Goal: Task Accomplishment & Management: Complete application form

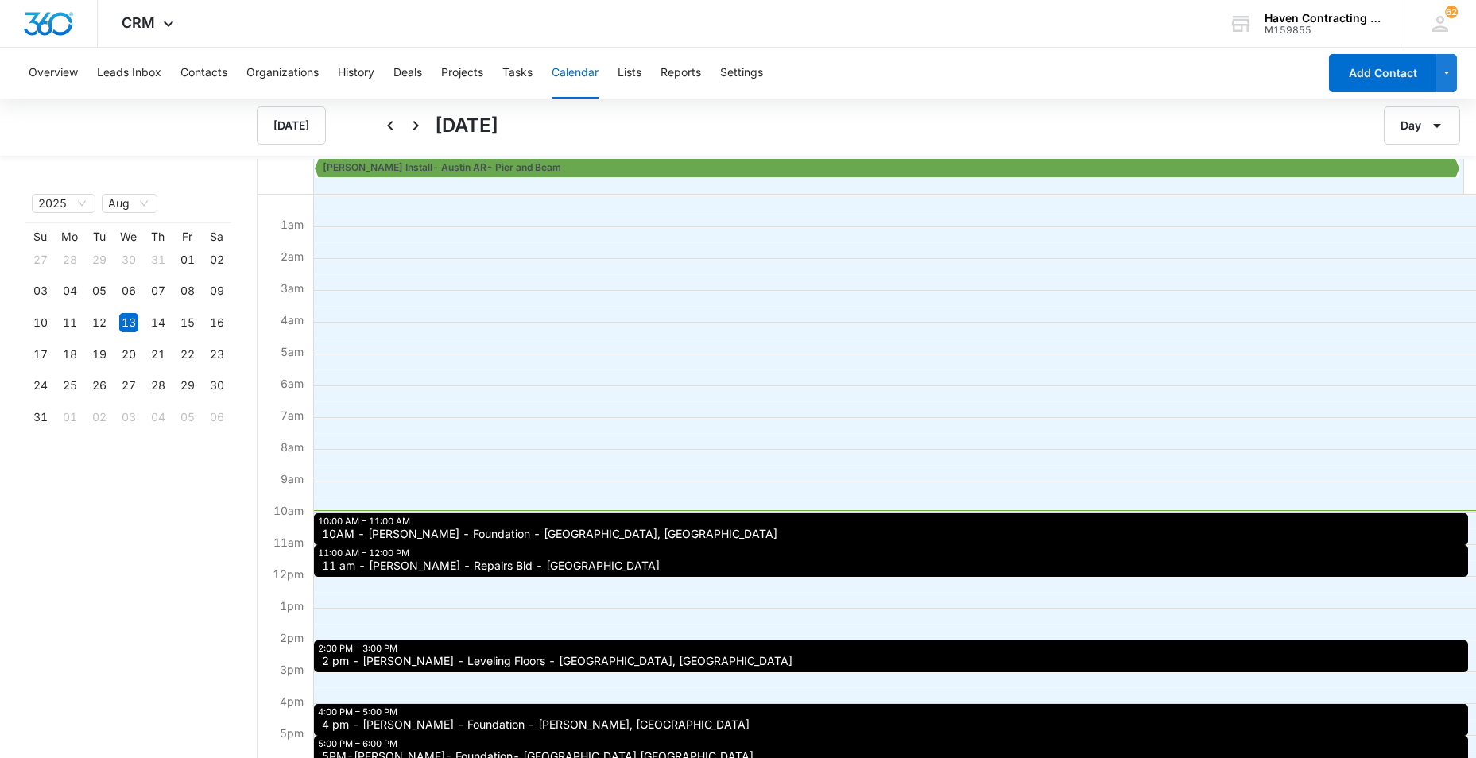
scroll to position [159, 0]
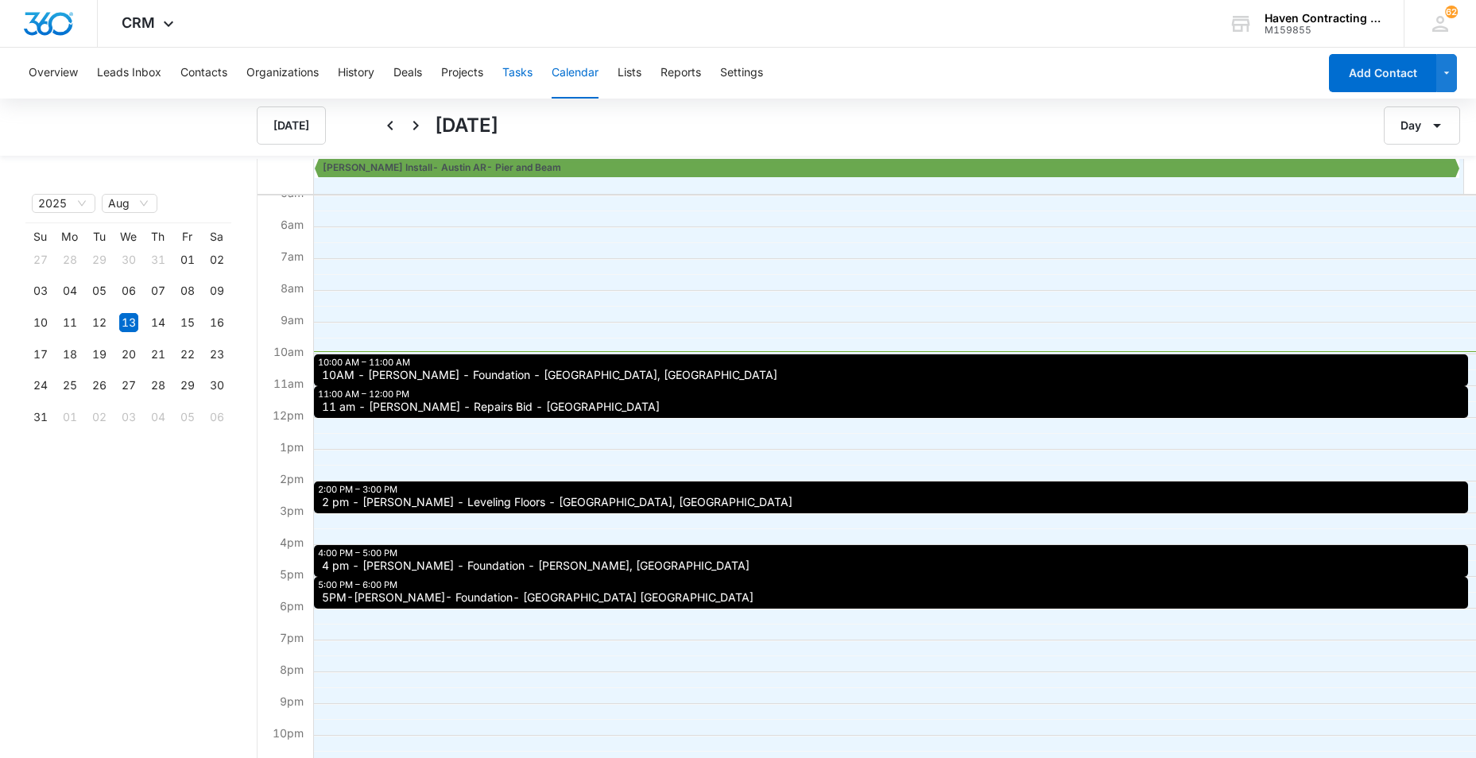
click at [516, 72] on button "Tasks" at bounding box center [517, 73] width 30 height 51
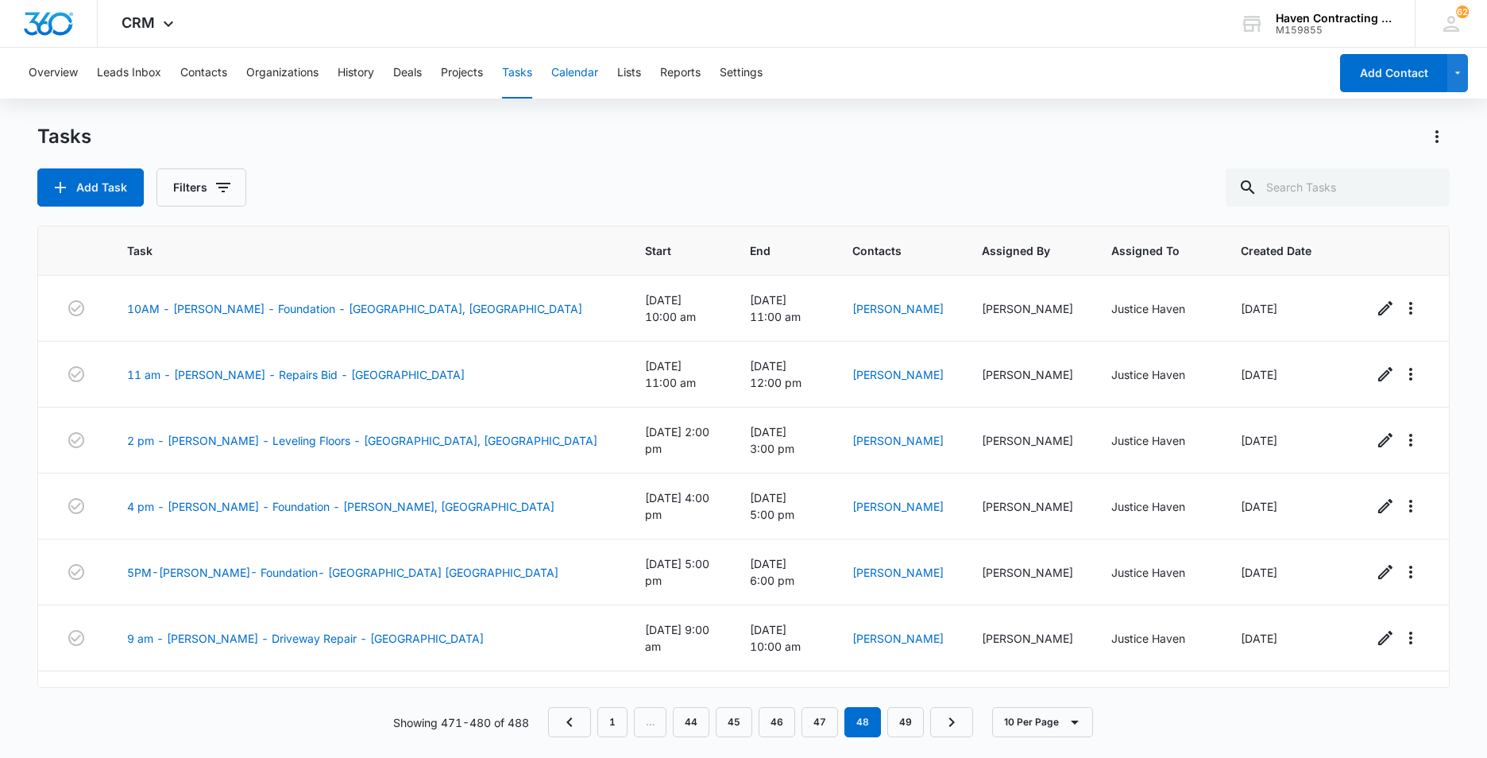
drag, startPoint x: 578, startPoint y: 76, endPoint x: 562, endPoint y: 81, distance: 17.4
click at [572, 79] on button "Calendar" at bounding box center [574, 73] width 47 height 51
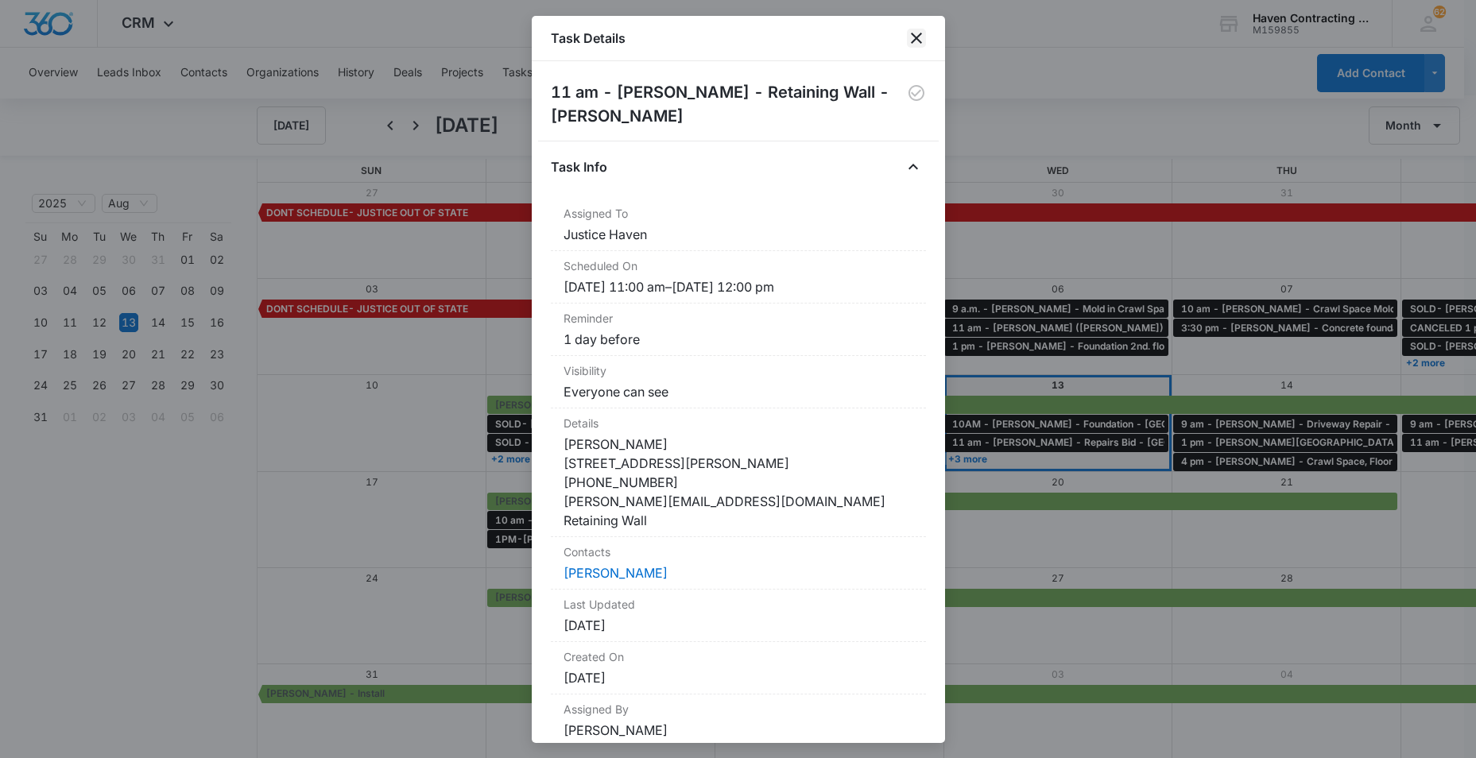
click at [915, 38] on icon "close" at bounding box center [916, 38] width 19 height 19
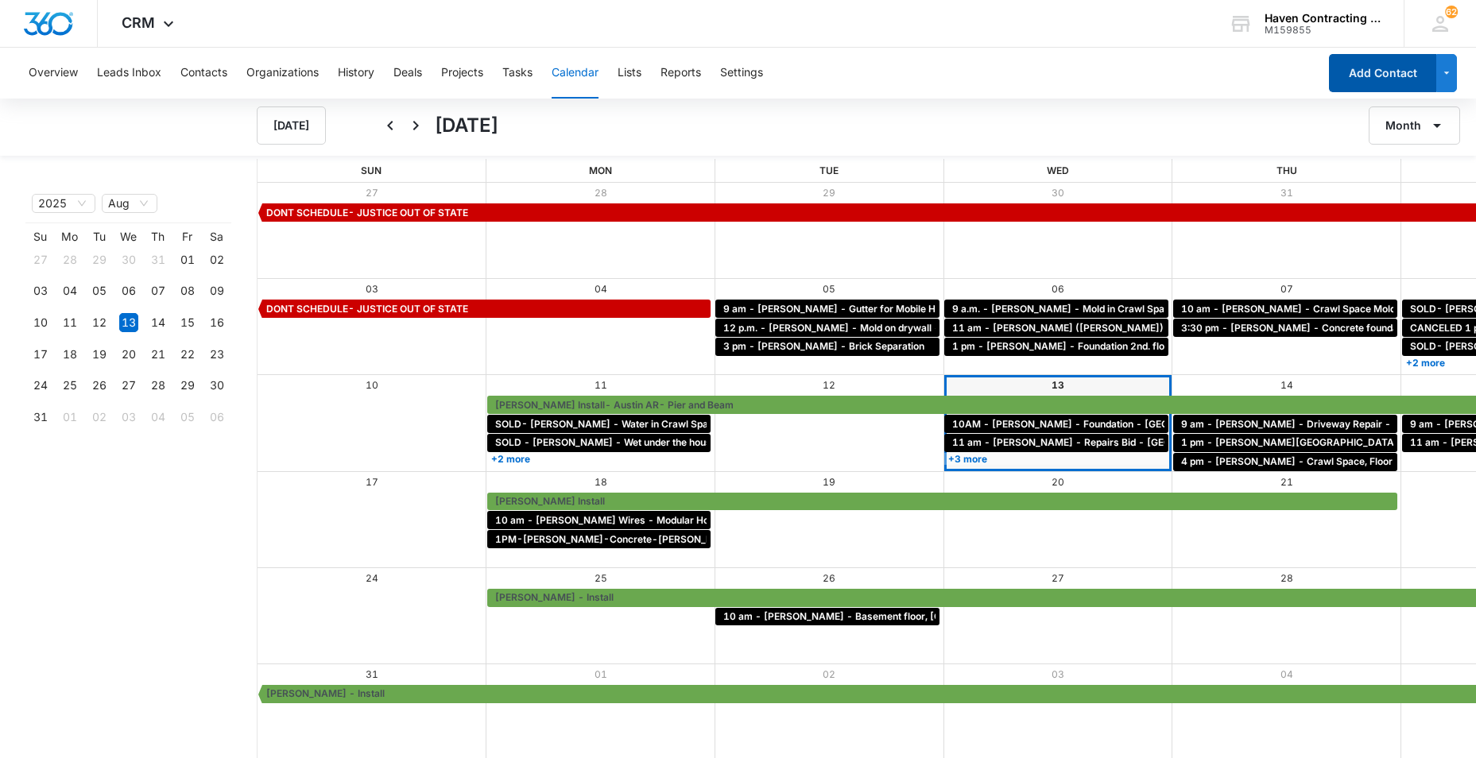
click at [1340, 88] on button "Add Contact" at bounding box center [1382, 73] width 107 height 38
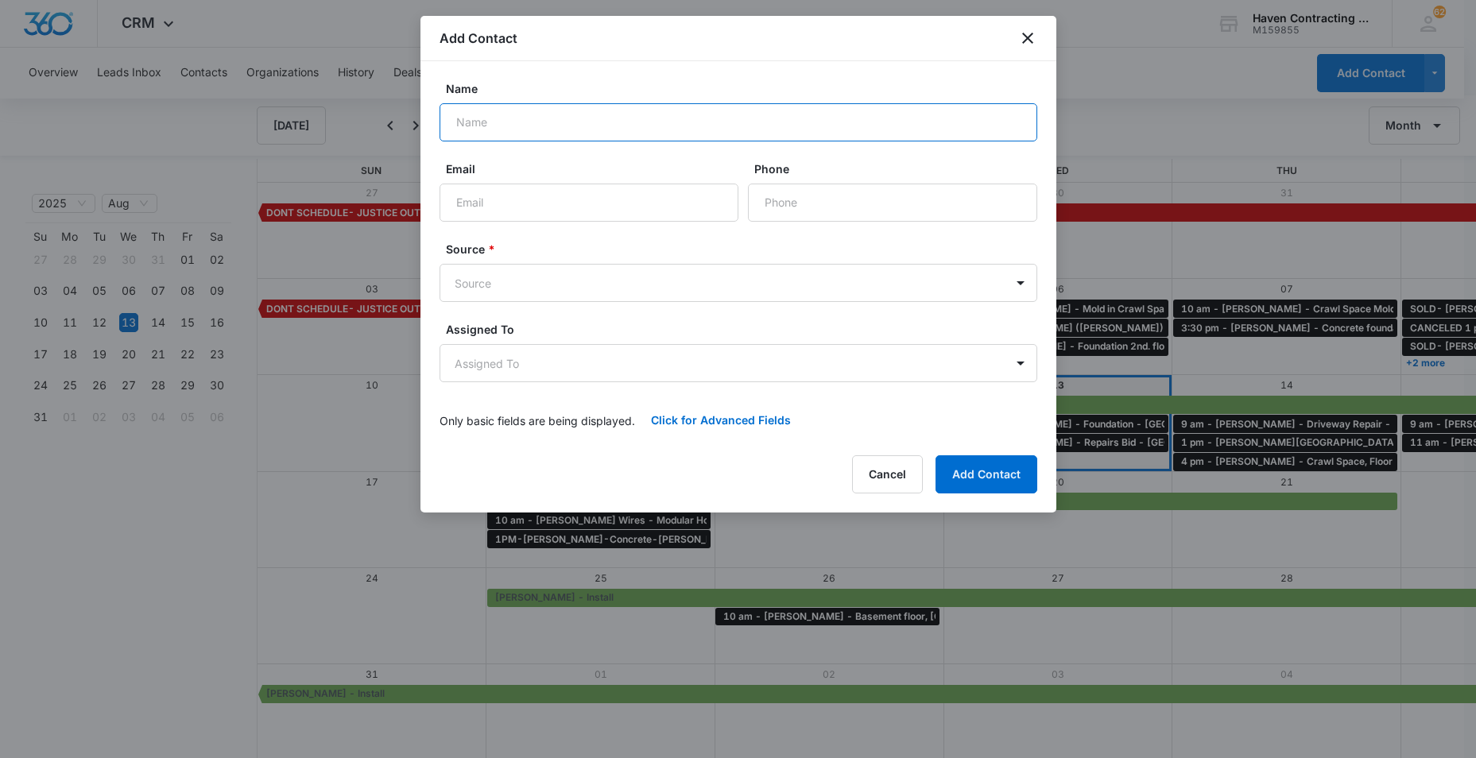
click at [462, 124] on input "Name" at bounding box center [738, 122] width 598 height 38
type input "[PERSON_NAME]"
click at [490, 205] on input "Email" at bounding box center [588, 203] width 299 height 38
type input "[EMAIL_ADDRESS][DOMAIN_NAME]"
type input "[PHONE_NUMBER]"
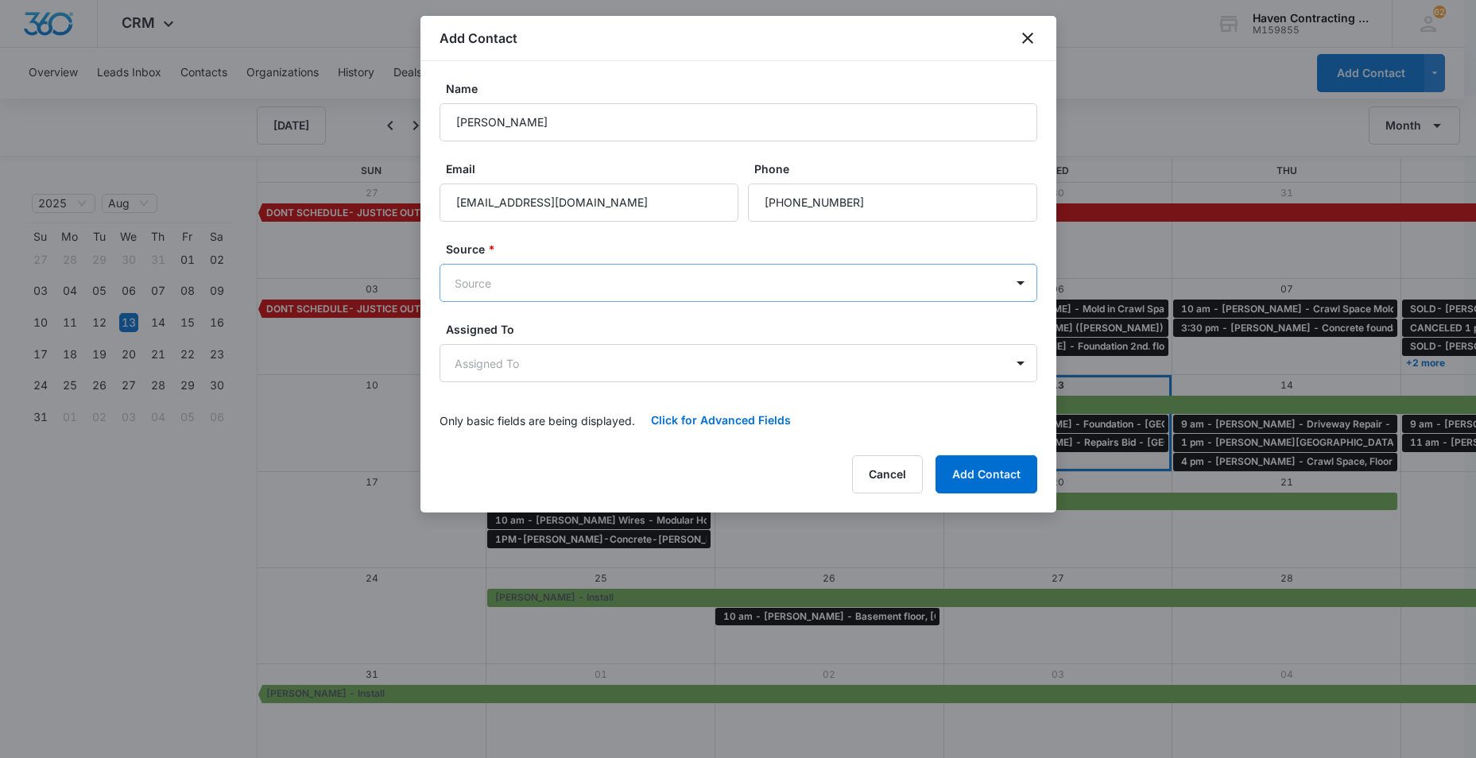
click at [457, 283] on body "CRM Apps Reputation Websites Forms CRM Email Social Ads Intelligence Brand Sett…" at bounding box center [738, 380] width 1476 height 760
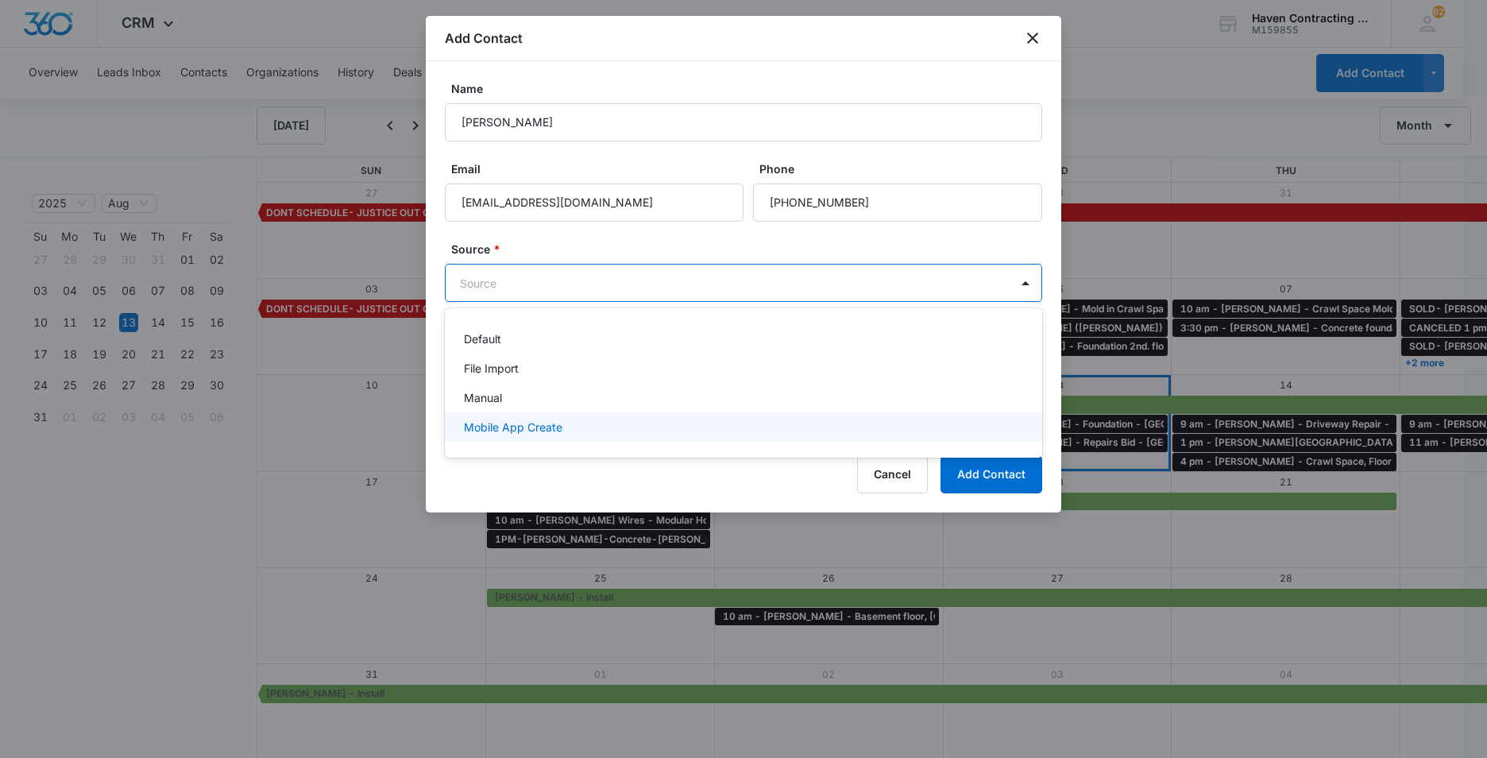
click at [473, 427] on p "Mobile App Create" at bounding box center [513, 427] width 99 height 17
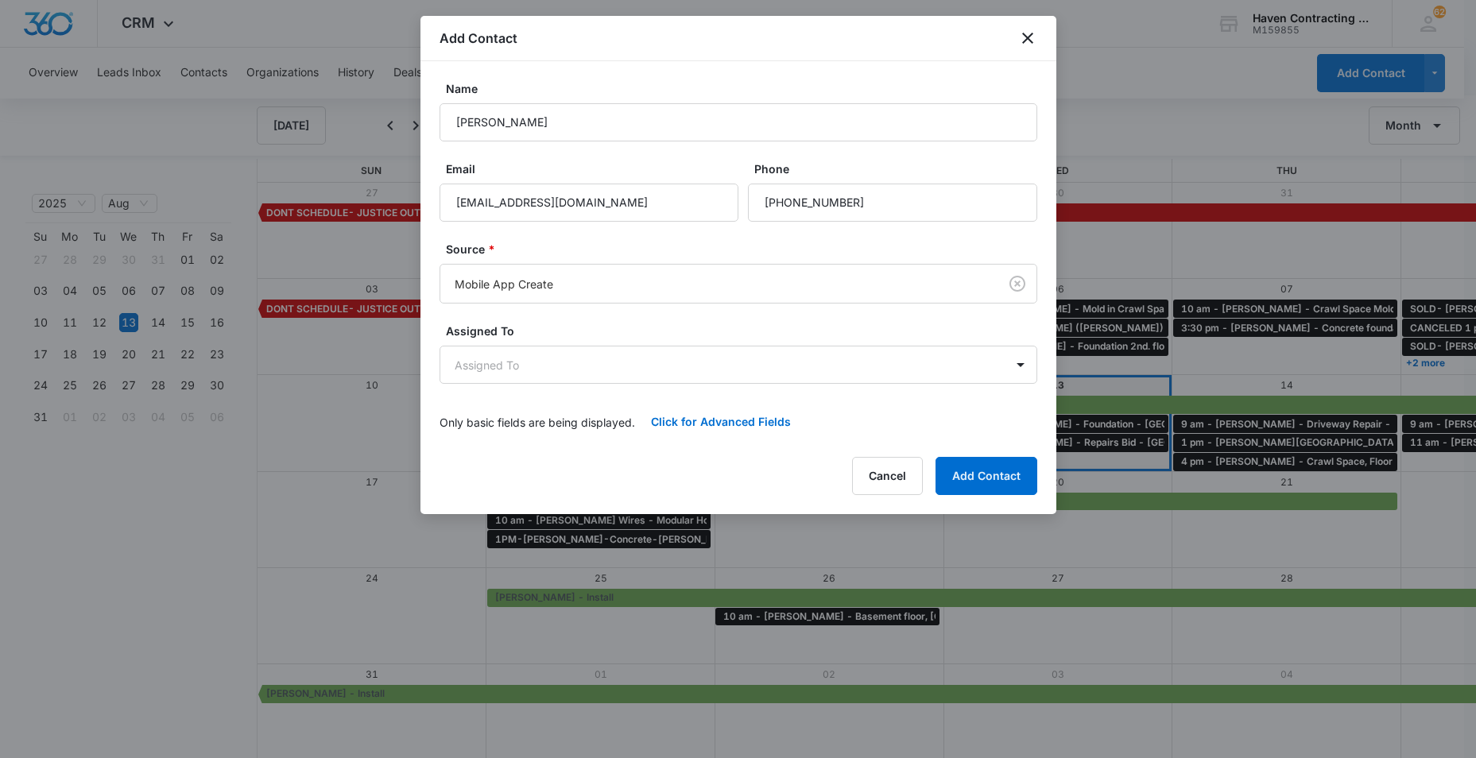
click at [424, 362] on div "Name [PERSON_NAME] Email [EMAIL_ADDRESS][DOMAIN_NAME] Phone Source * Mobile App…" at bounding box center [738, 251] width 636 height 380
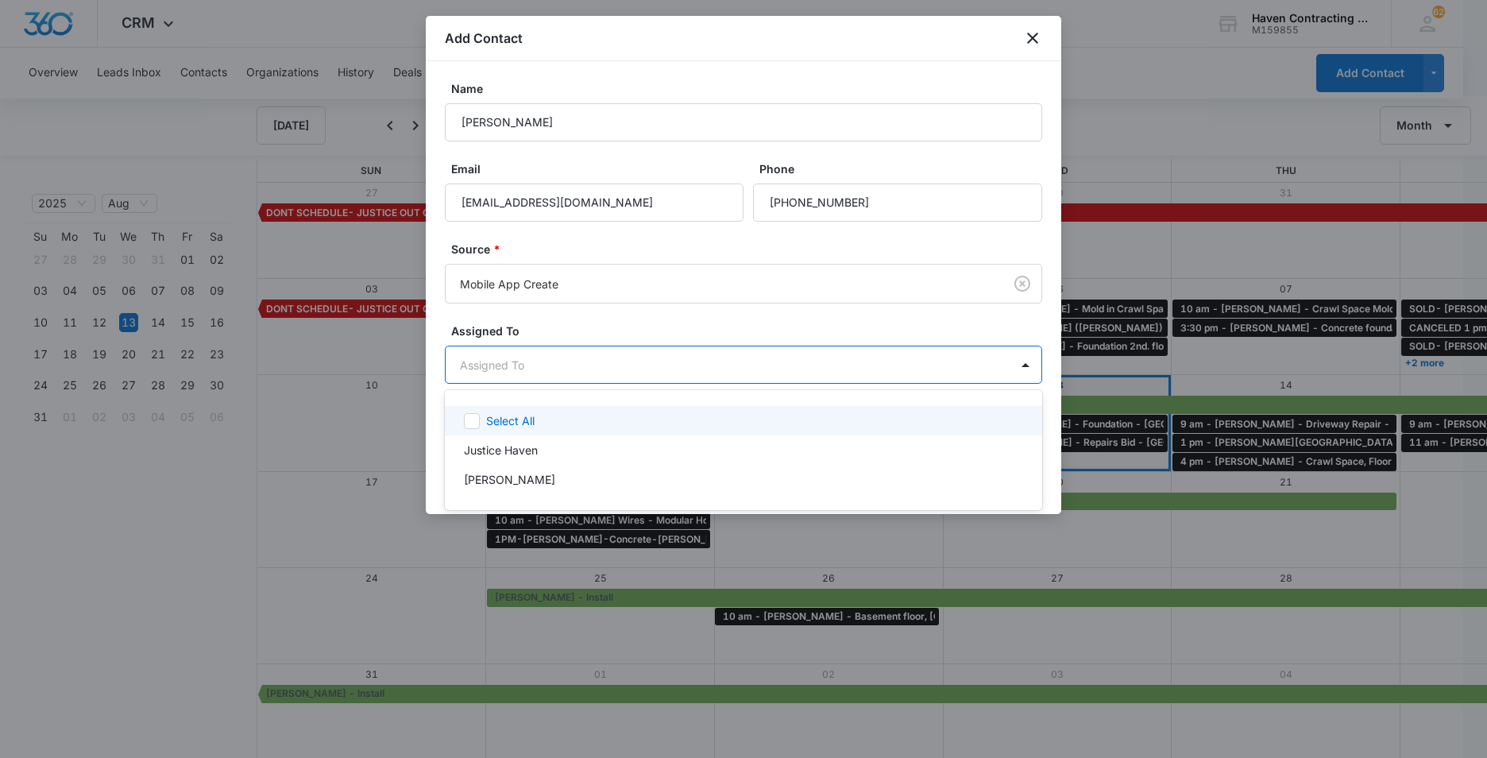
click at [479, 362] on body "CRM Apps Reputation Websites Forms CRM Email Social Ads Intelligence Brand Sett…" at bounding box center [743, 379] width 1487 height 758
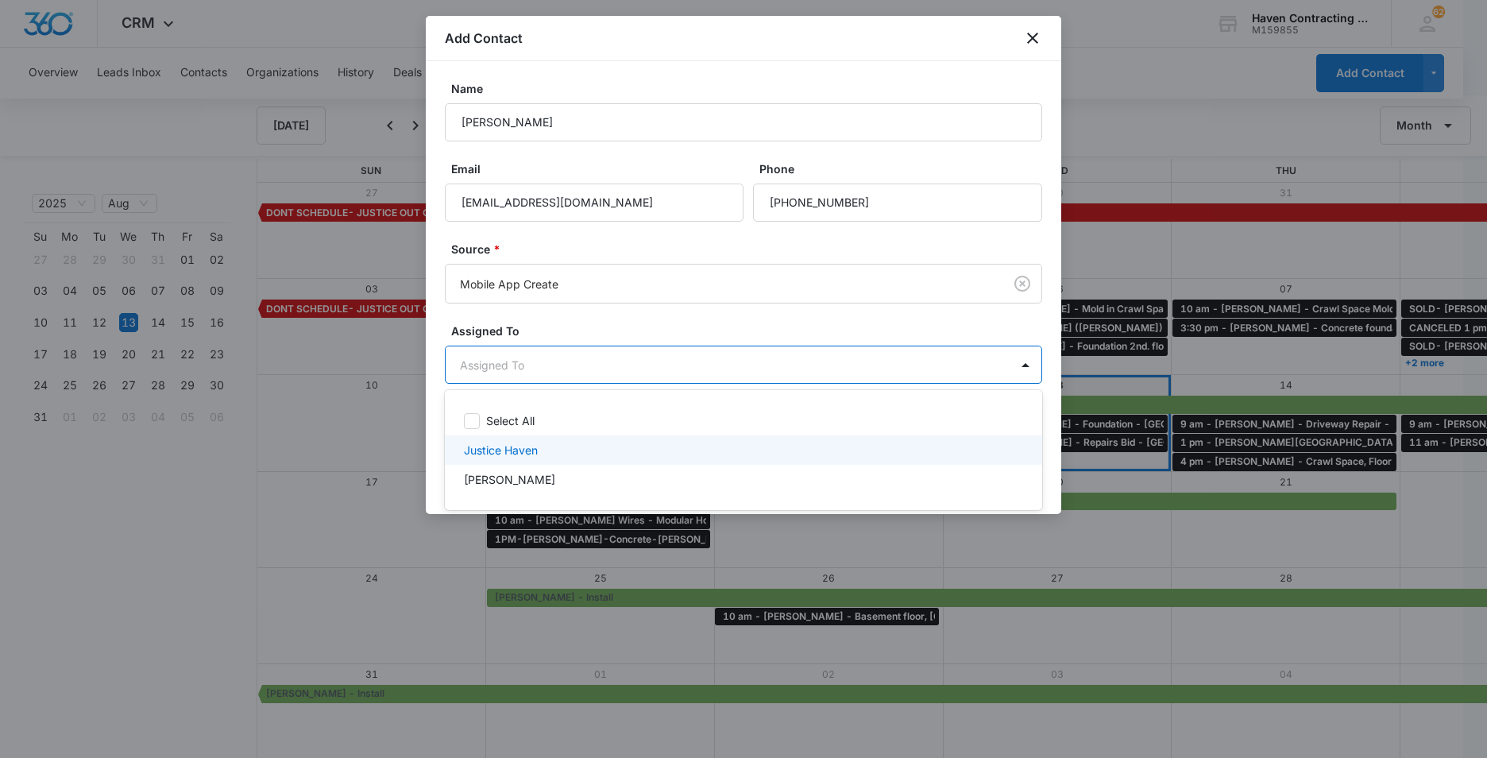
click at [488, 450] on p "Justice Haven" at bounding box center [501, 450] width 74 height 17
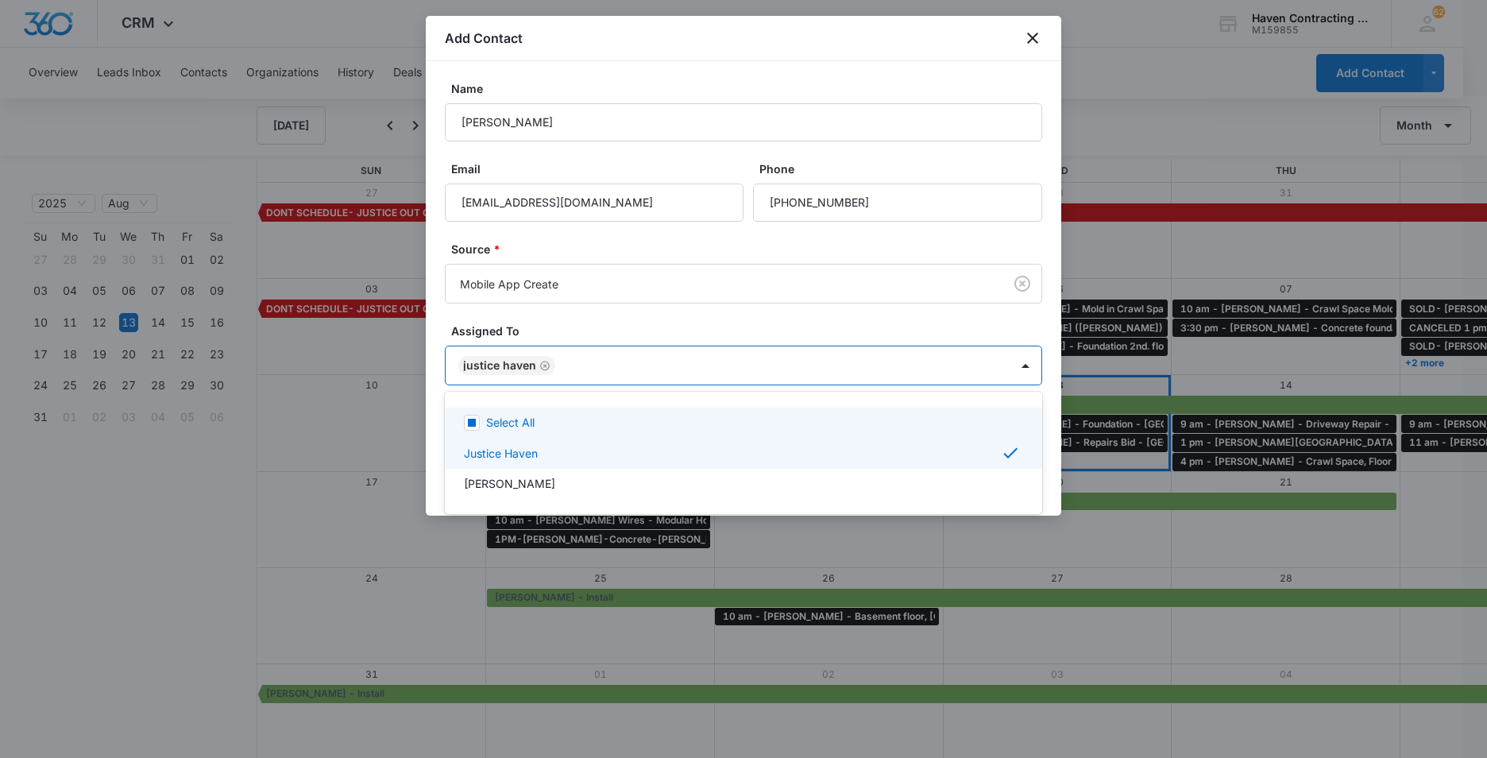
click at [722, 53] on div at bounding box center [743, 379] width 1487 height 758
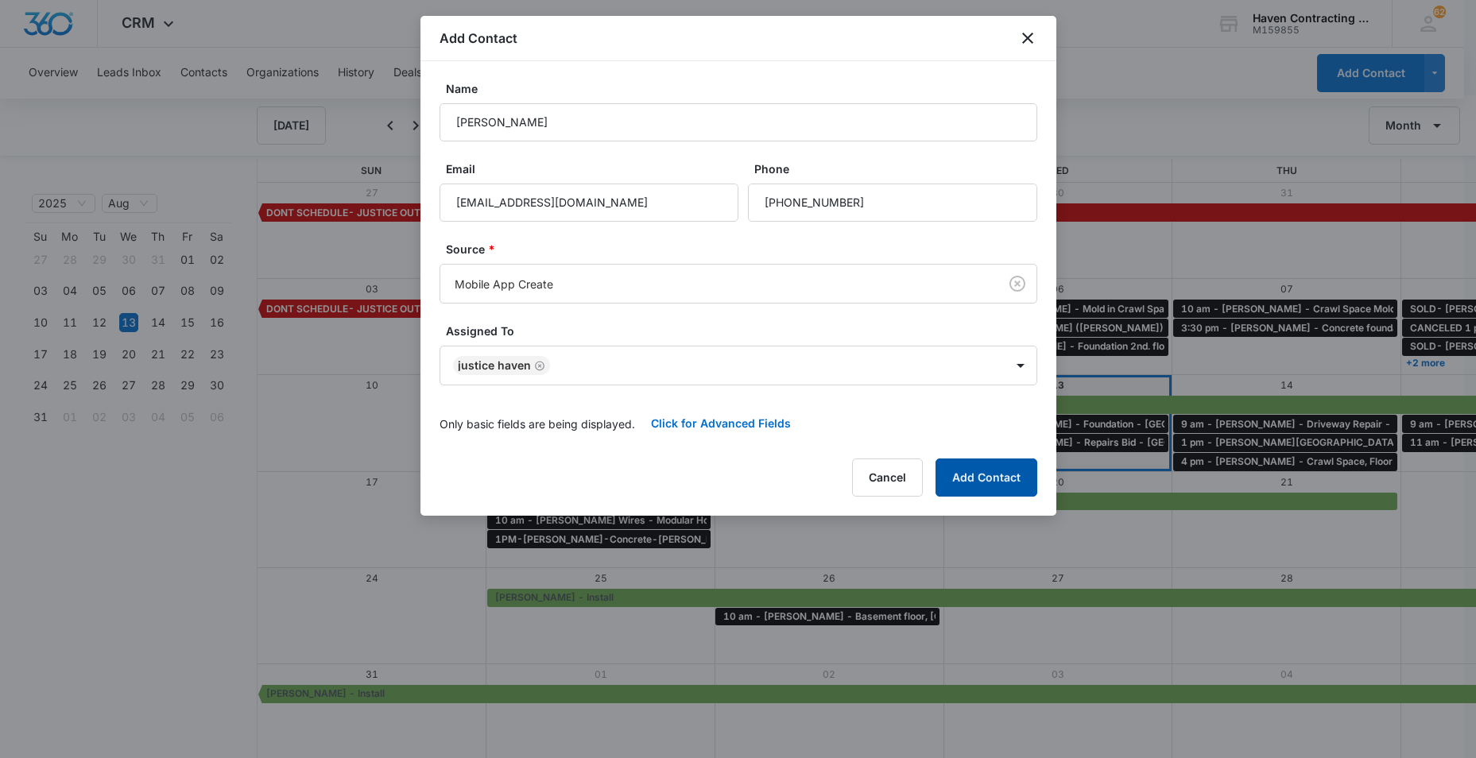
click at [981, 480] on button "Add Contact" at bounding box center [986, 477] width 102 height 38
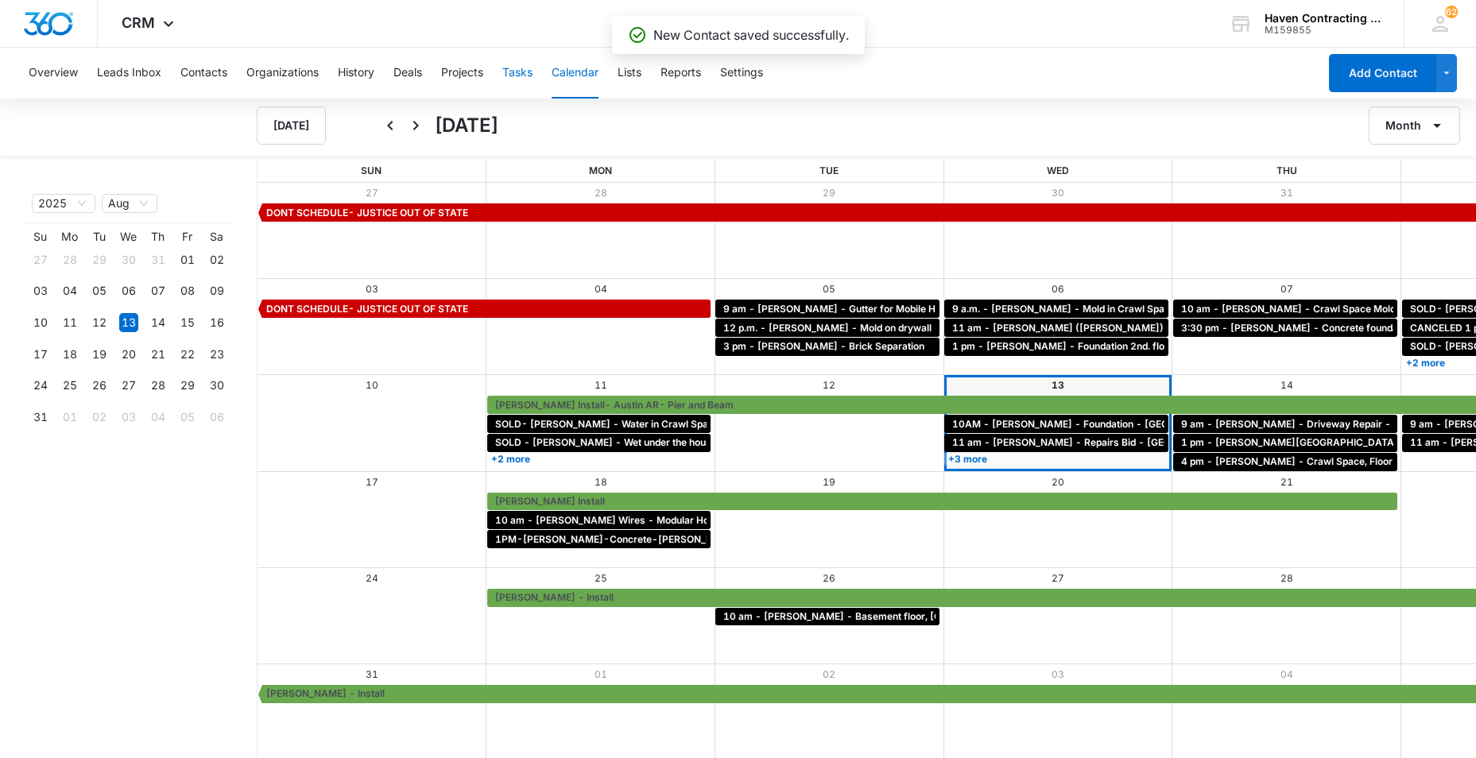
click at [516, 72] on button "Tasks" at bounding box center [517, 73] width 30 height 51
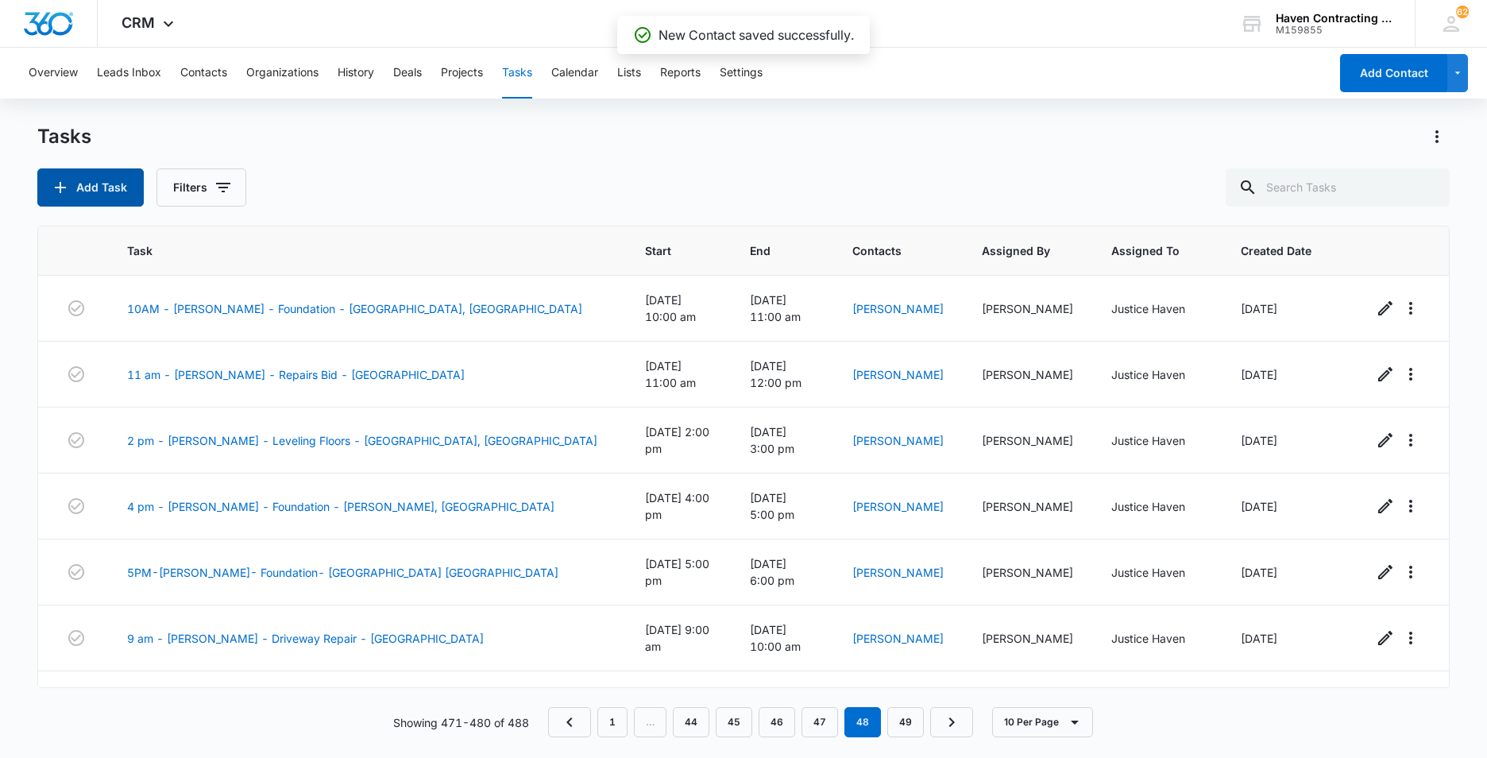
click at [103, 191] on button "Add Task" at bounding box center [90, 187] width 106 height 38
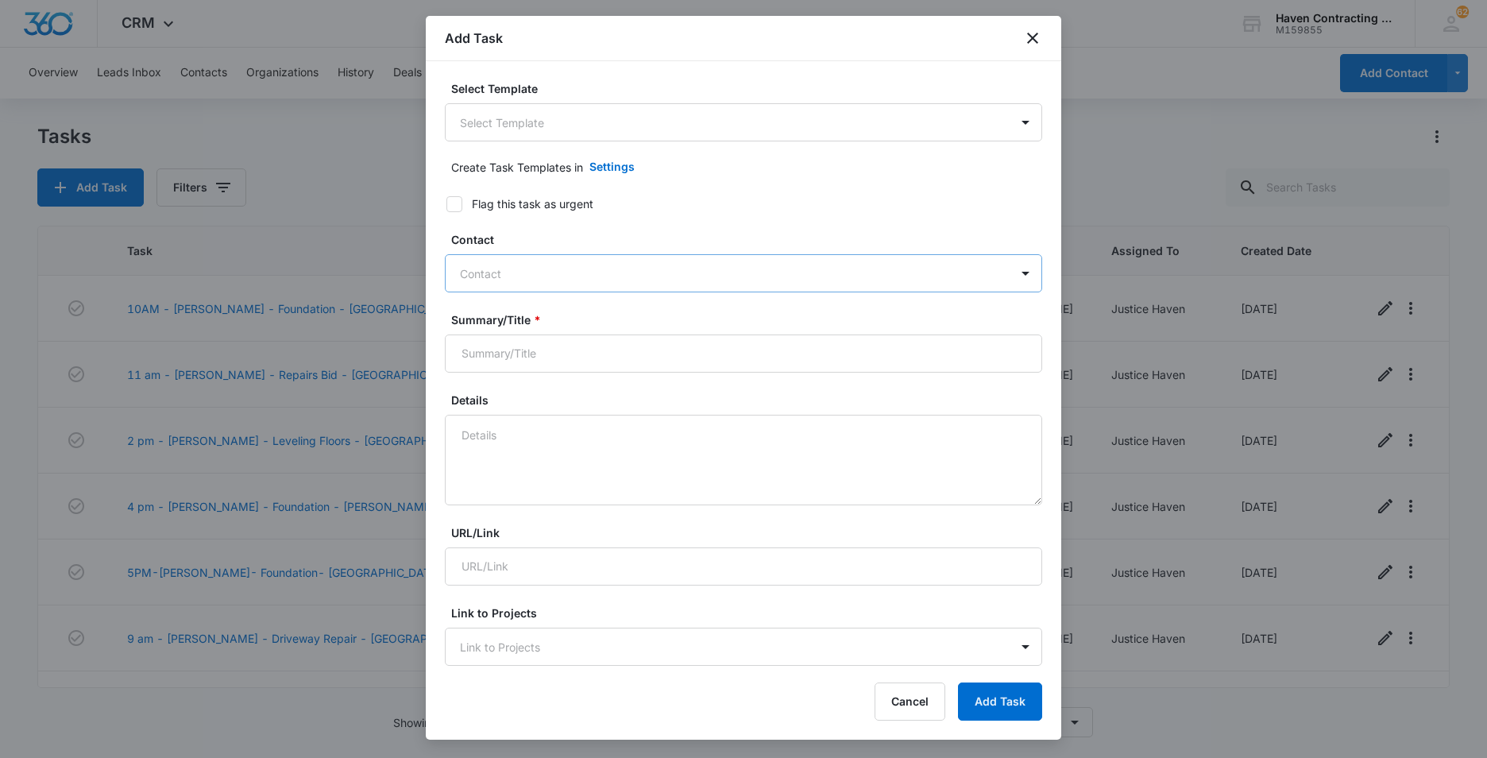
click at [482, 281] on div at bounding box center [734, 274] width 548 height 20
type input "[PERSON_NAME]"
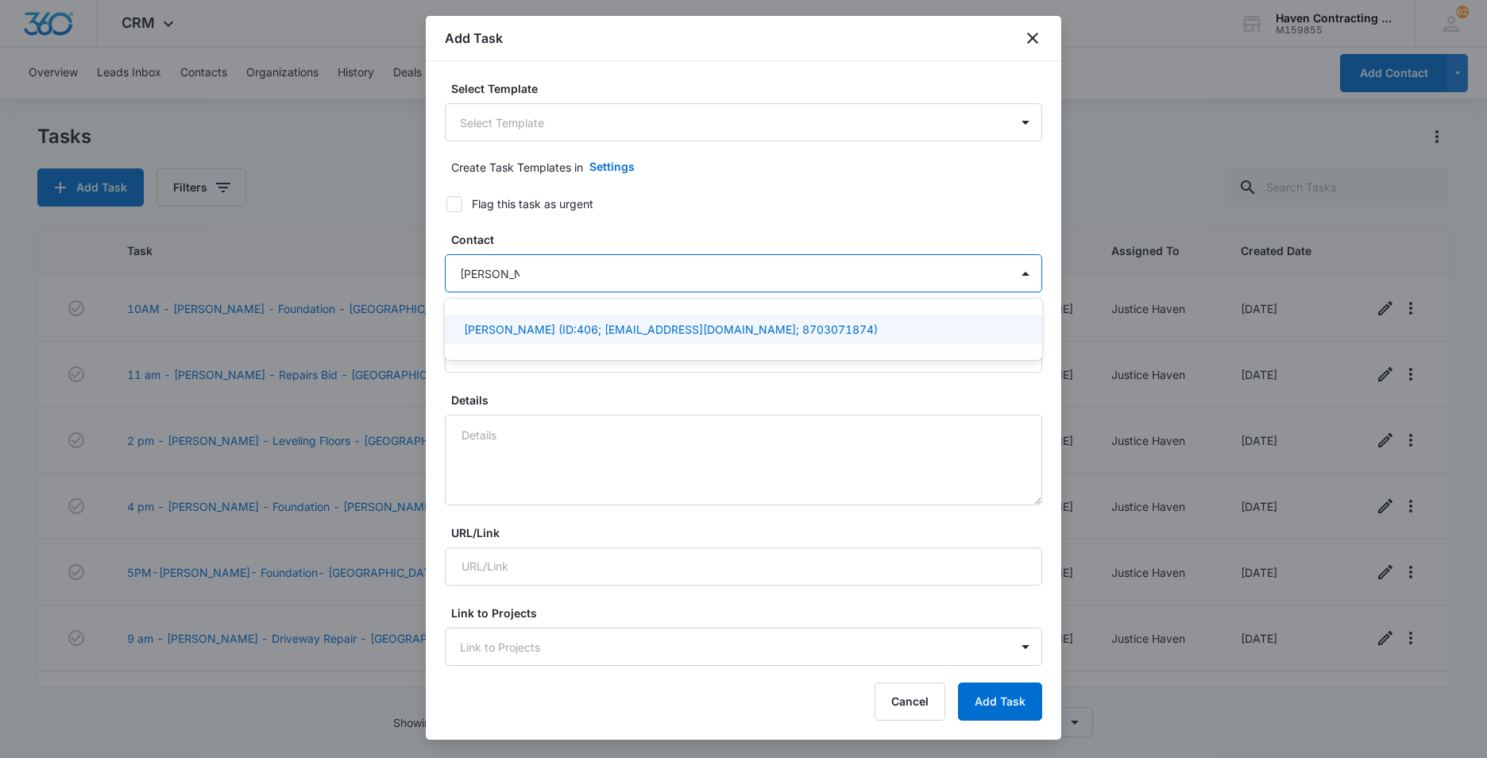
click at [495, 330] on p "[PERSON_NAME] (ID:406; [EMAIL_ADDRESS][DOMAIN_NAME]; 8703071874)" at bounding box center [671, 329] width 414 height 17
click at [432, 351] on div "Select Template Select Template Create Task Templates in Settings Flag this tas…" at bounding box center [744, 363] width 636 height 605
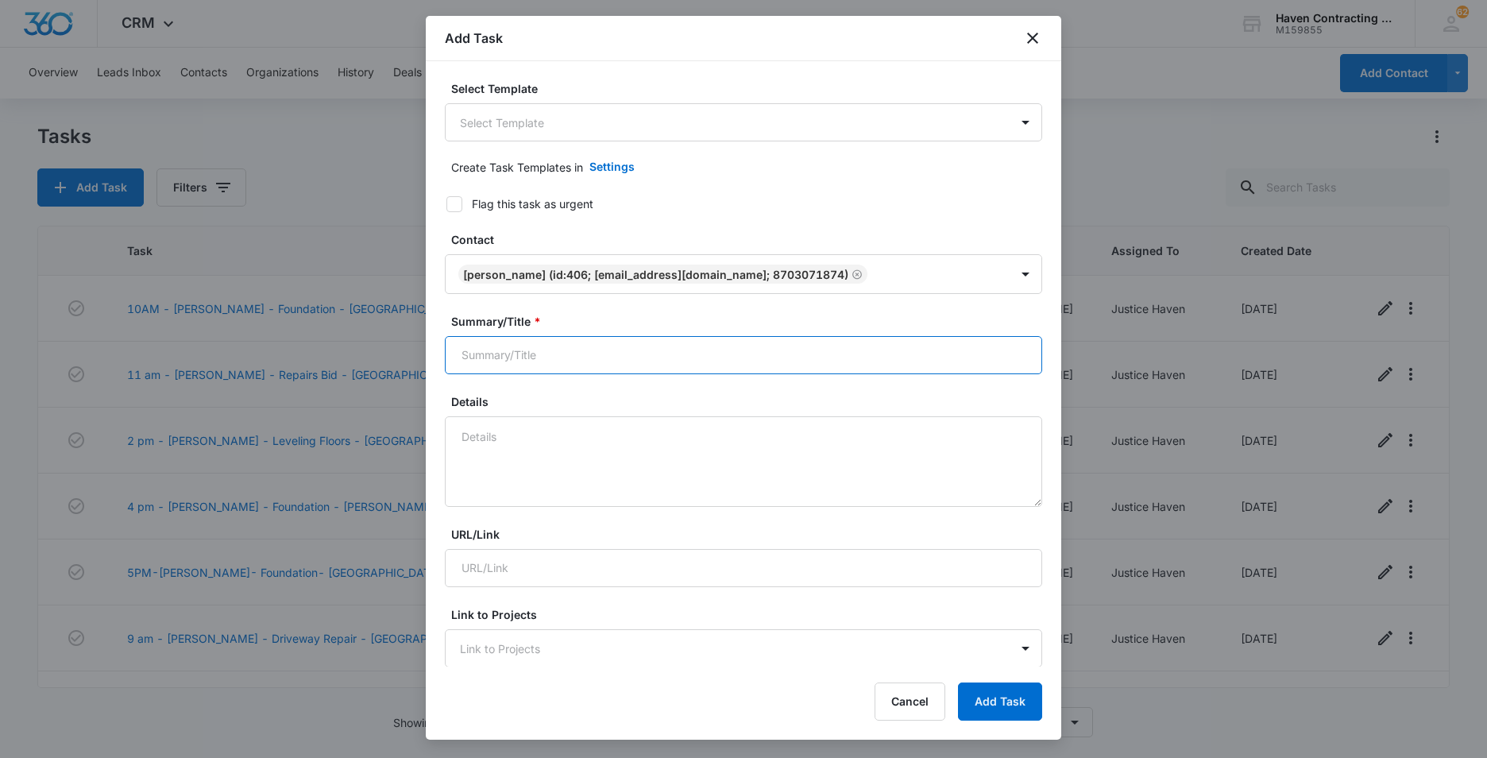
click at [471, 354] on input "Summary/Title *" at bounding box center [744, 355] width 598 height 38
type input "4 pm - [PERSON_NAME] - French Drain - [GEOGRAPHIC_DATA]"
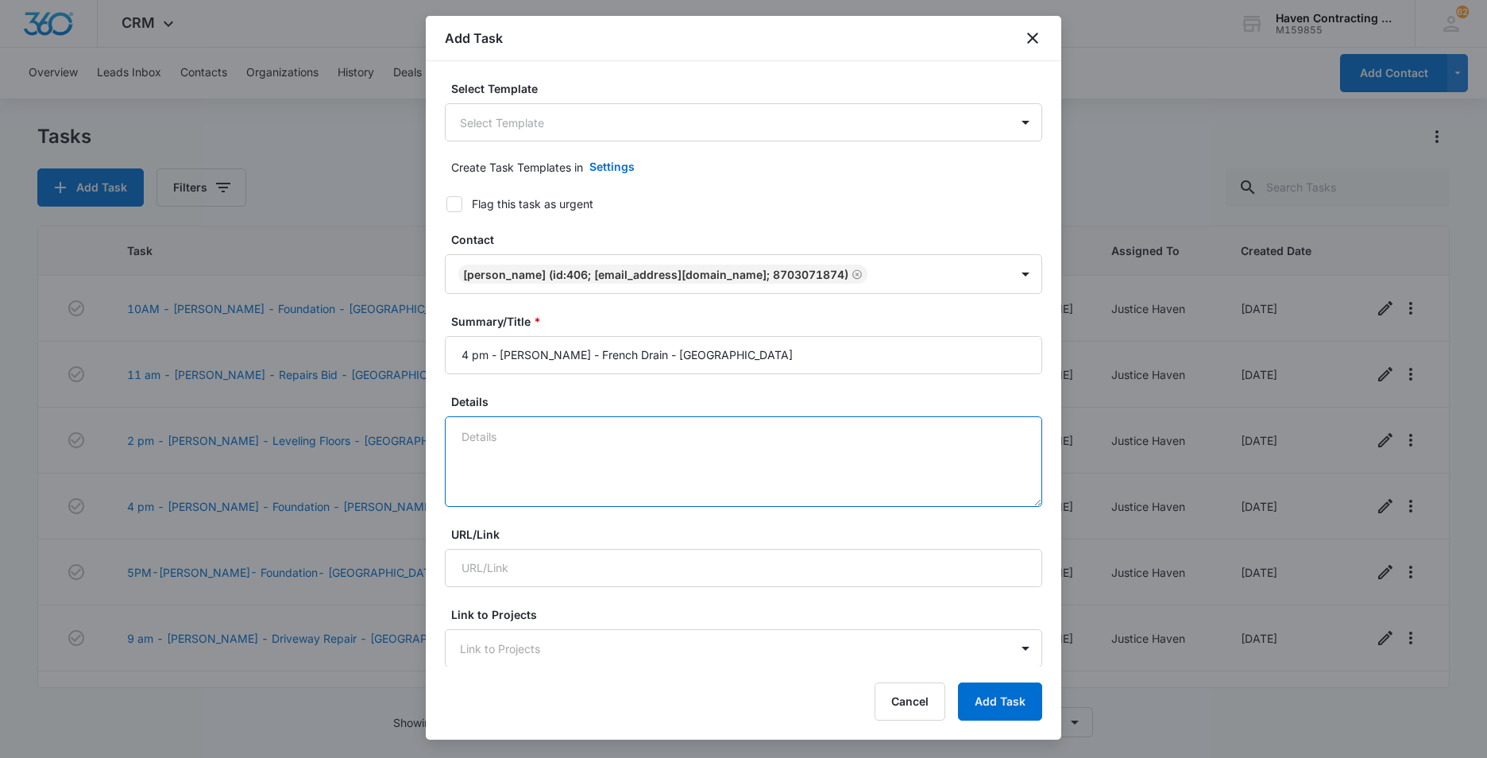
click at [487, 439] on textarea "Details" at bounding box center [744, 461] width 598 height 91
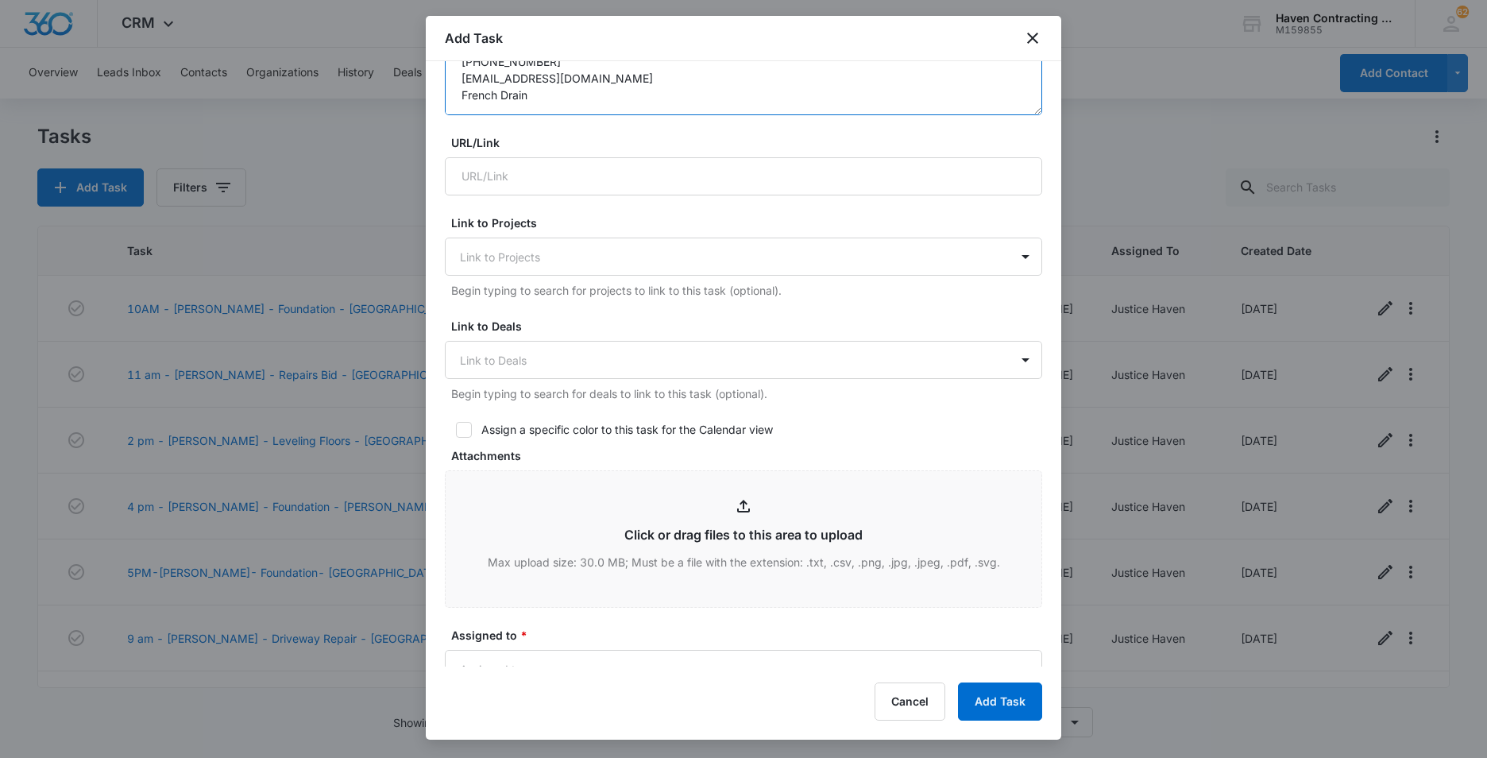
scroll to position [397, 0]
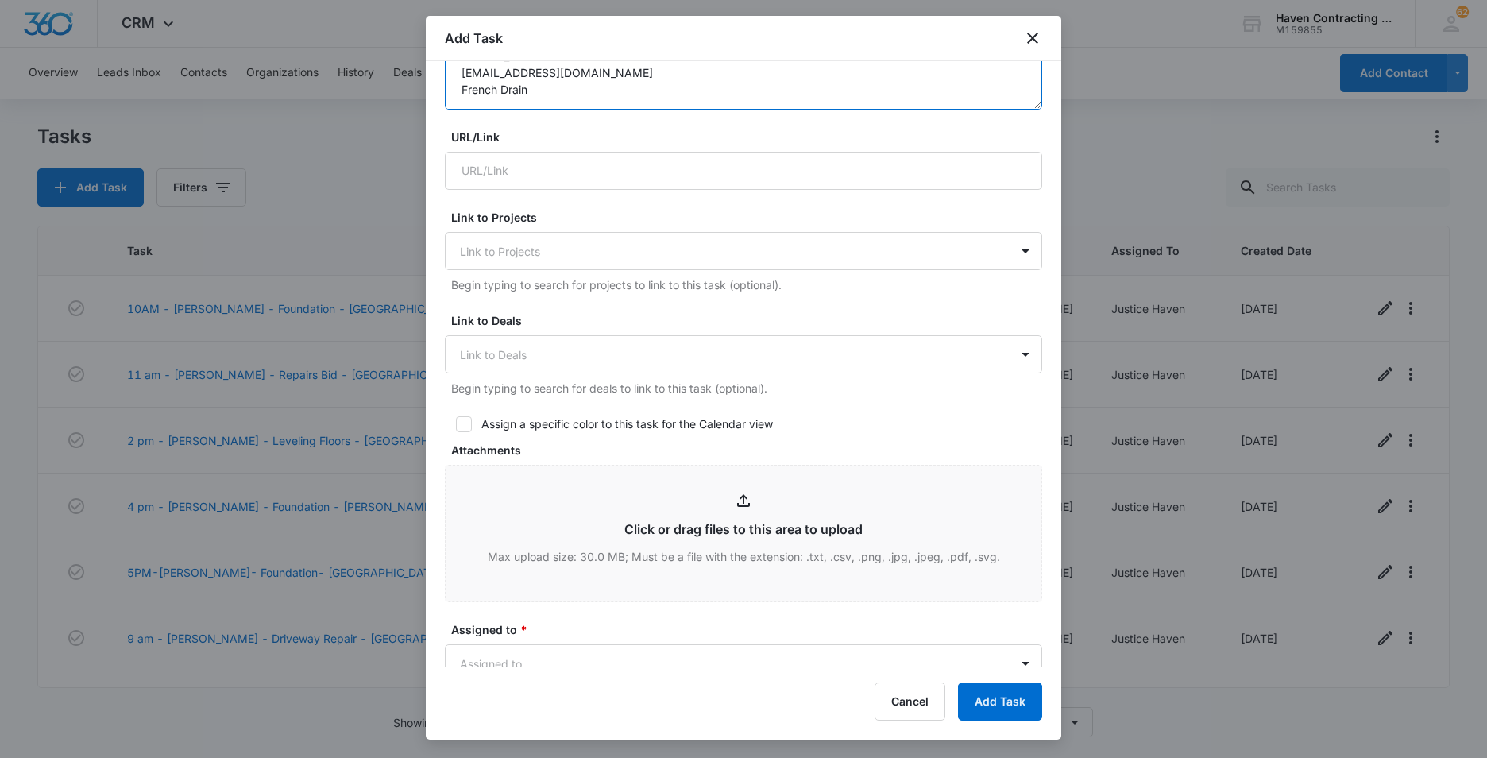
type textarea "[PERSON_NAME] [STREET_ADDRESS] [PHONE_NUMBER] [EMAIL_ADDRESS][DOMAIN_NAME] Fren…"
click at [466, 435] on form "Select Template Select Template Create Task Templates in Settings Flag this tas…" at bounding box center [744, 378] width 598 height 1390
click at [458, 424] on icon at bounding box center [464, 424] width 14 height 14
click at [456, 424] on input "Assign a specific color to this task for the Calendar view" at bounding box center [450, 424] width 11 height 11
checkbox input "true"
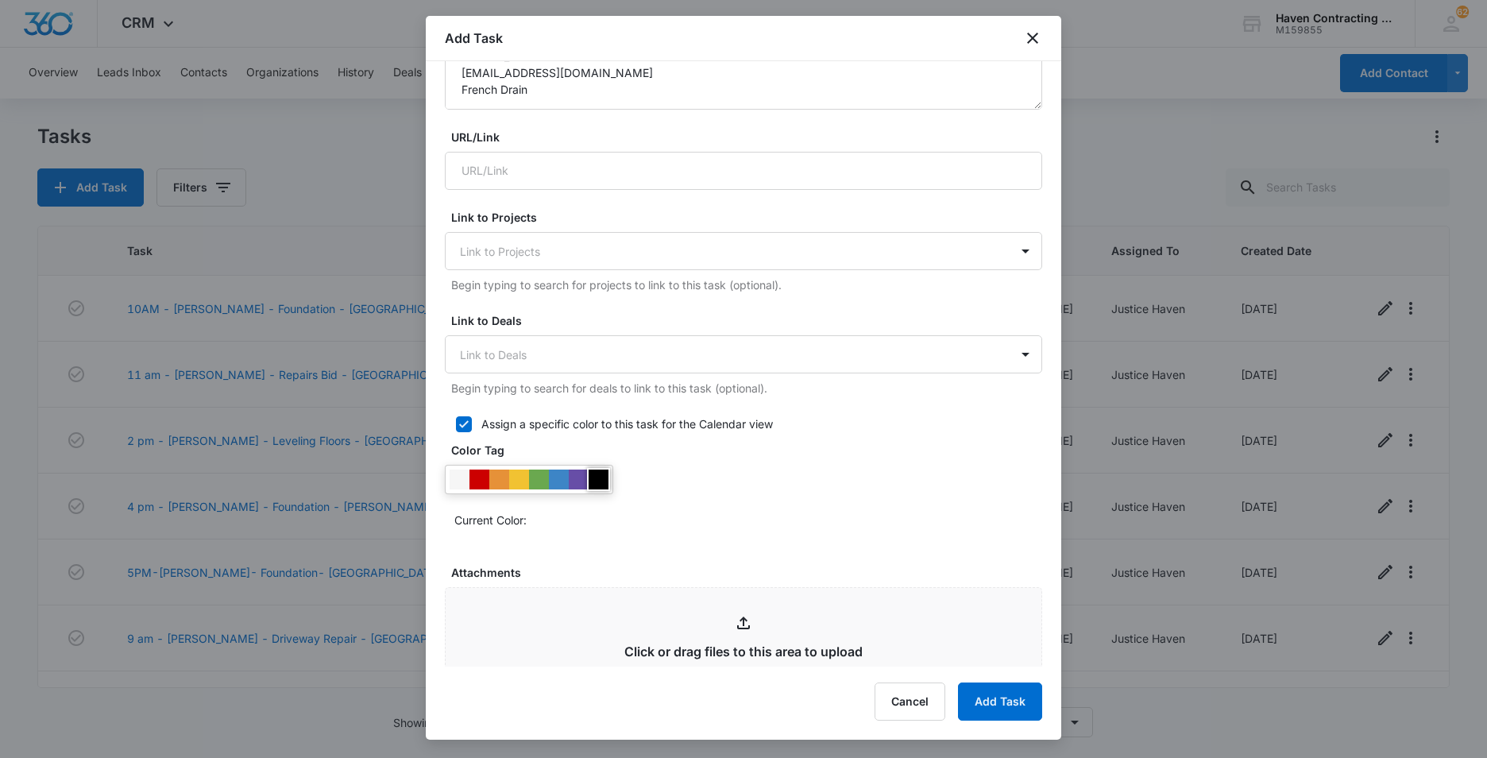
click at [602, 482] on div at bounding box center [599, 480] width 20 height 20
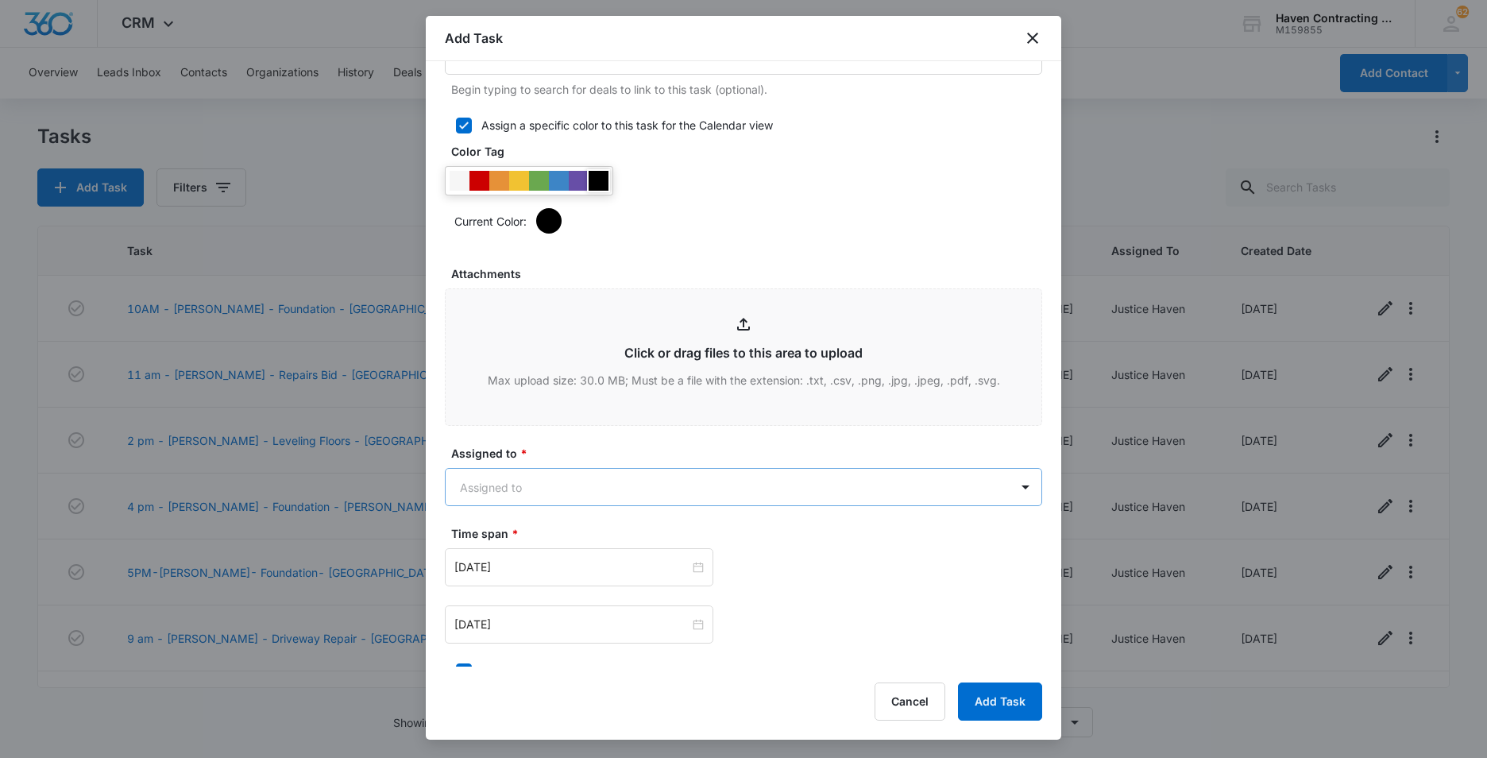
scroll to position [715, 0]
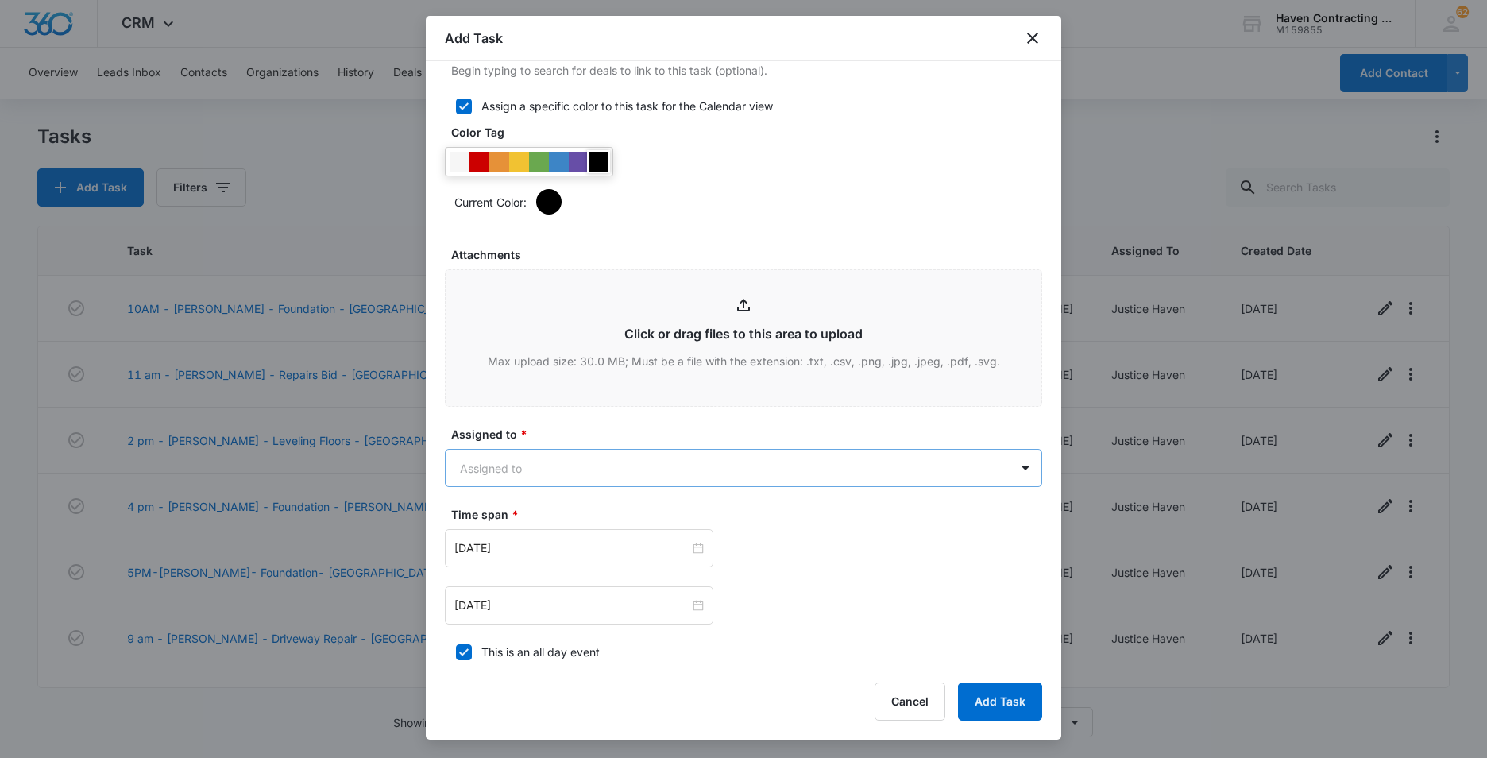
click at [454, 471] on body "CRM Apps Reputation Websites Forms CRM Email Social Ads Intelligence Brand Sett…" at bounding box center [743, 379] width 1487 height 758
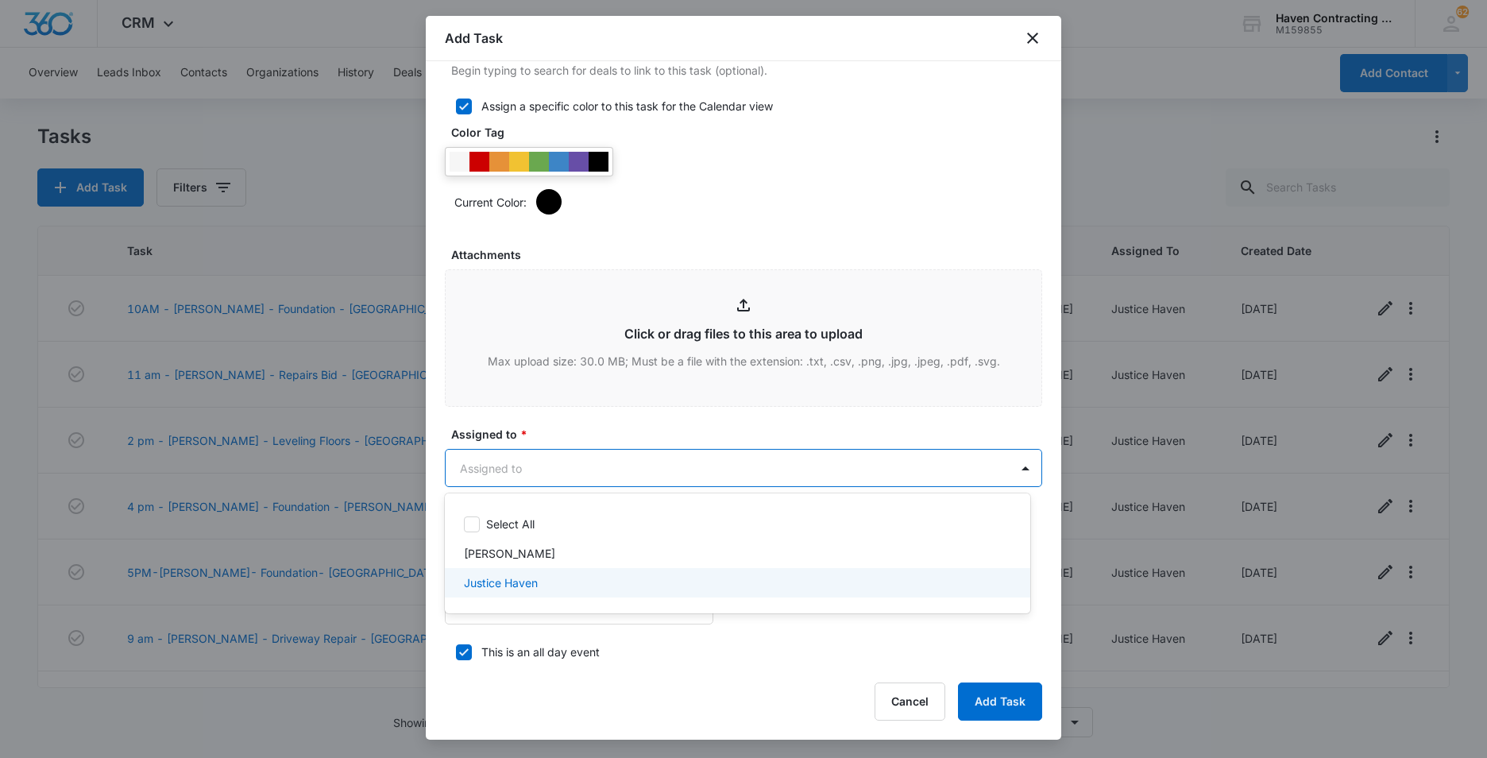
click at [486, 586] on p "Justice Haven" at bounding box center [501, 582] width 74 height 17
click at [435, 563] on div at bounding box center [743, 379] width 1487 height 758
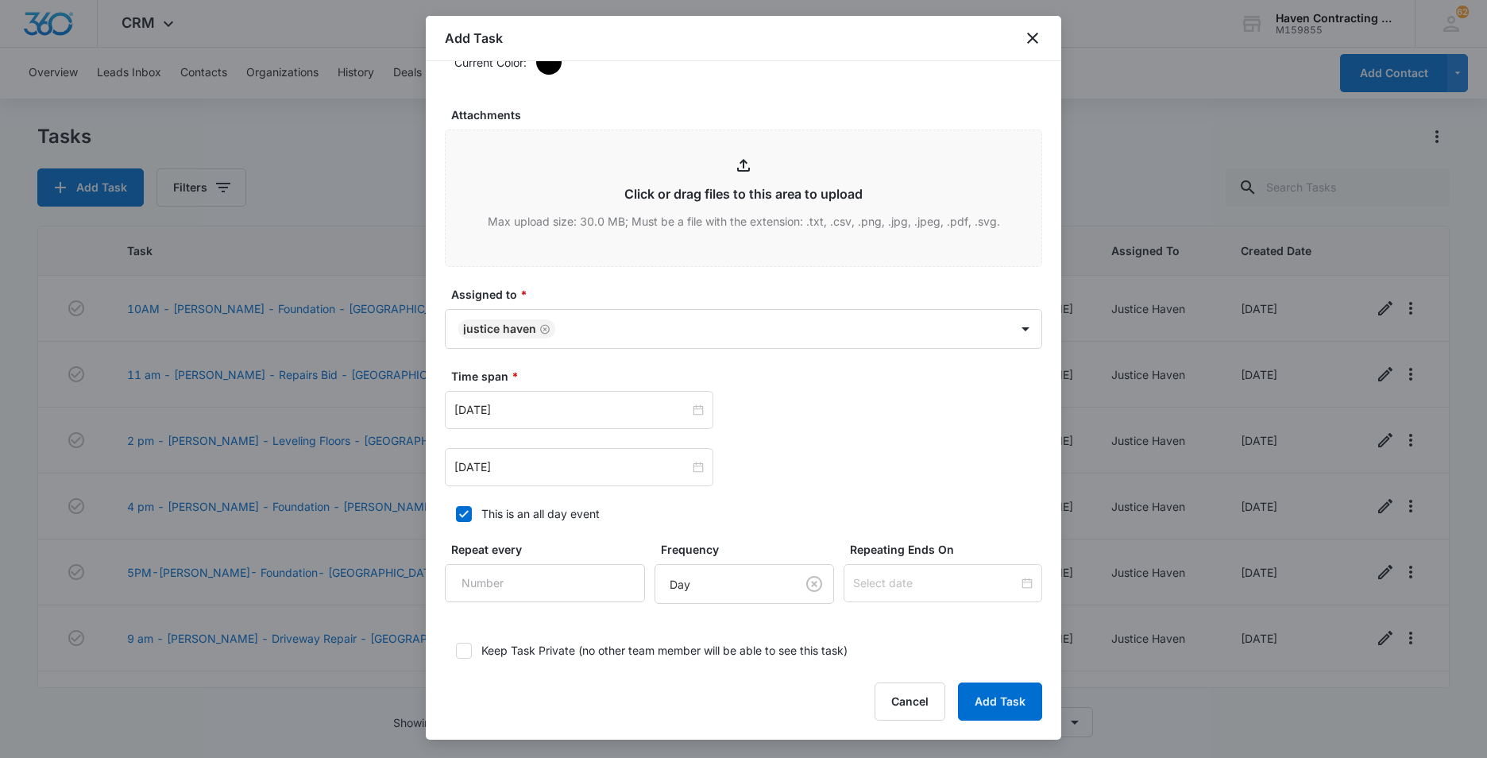
scroll to position [874, 0]
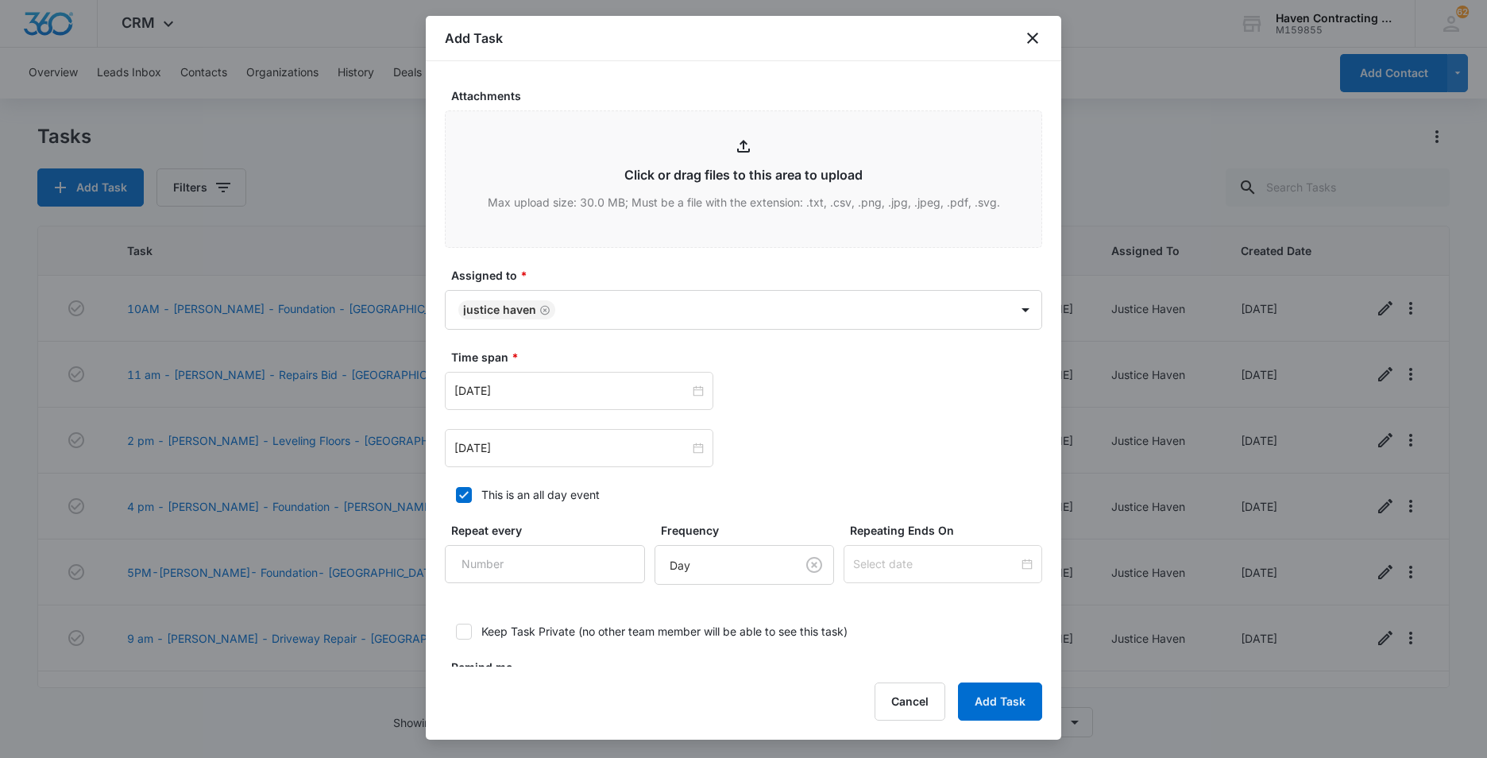
click at [464, 494] on icon at bounding box center [464, 495] width 14 height 14
click at [456, 494] on input "This is an all day event" at bounding box center [450, 494] width 11 height 11
checkbox input "false"
click at [551, 395] on input "[DATE]" at bounding box center [572, 390] width 235 height 17
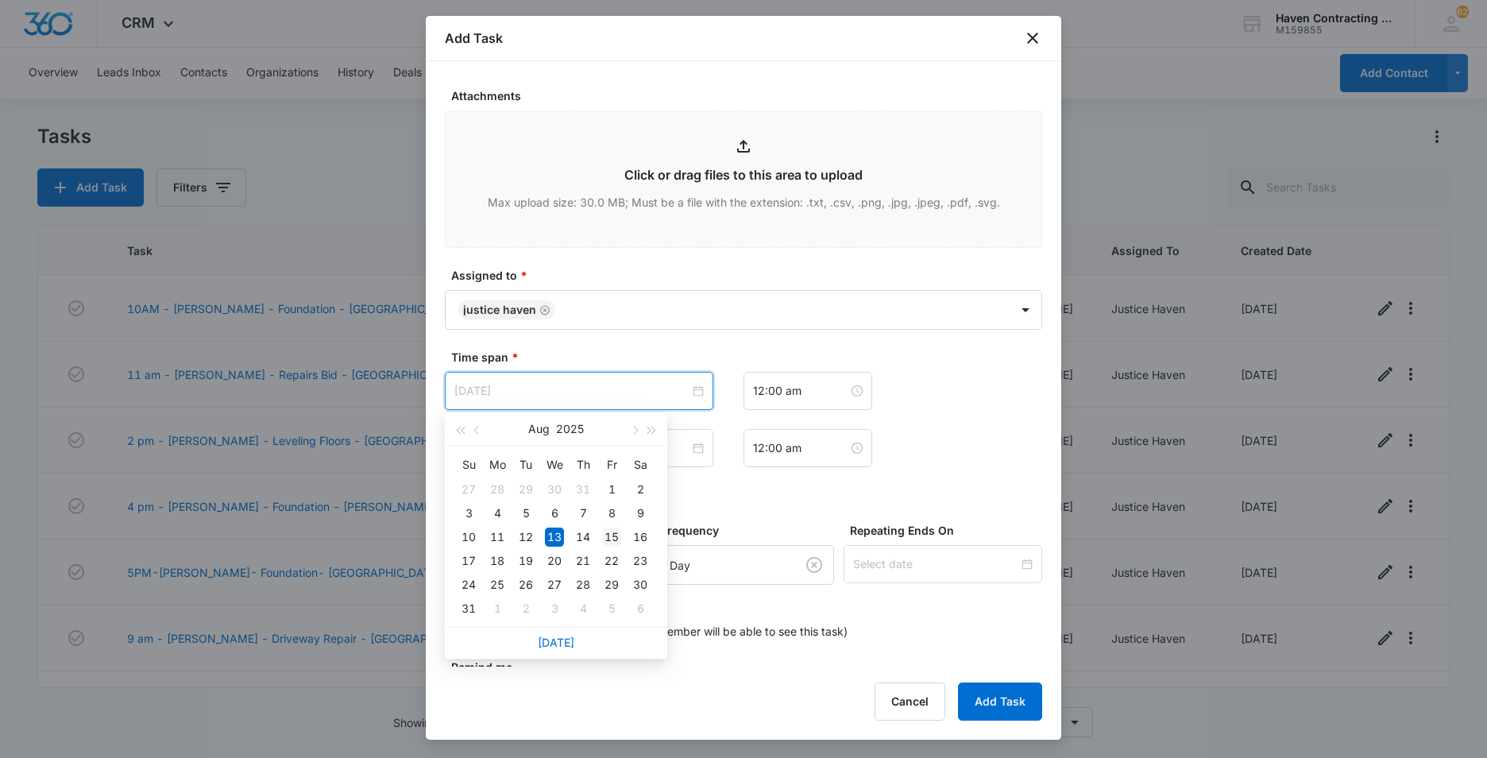
type input "[DATE]"
click at [608, 536] on div "15" at bounding box center [611, 537] width 19 height 19
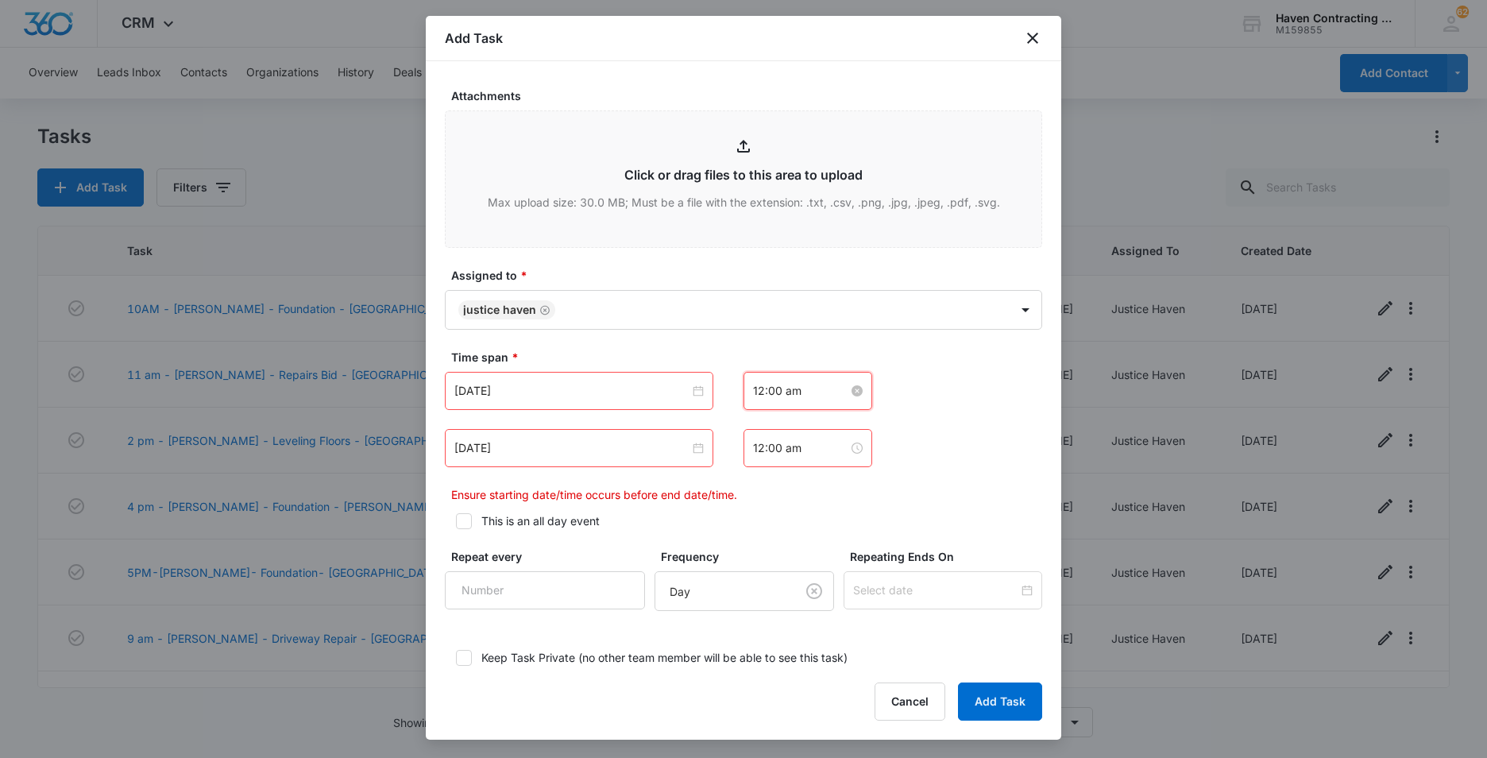
click at [808, 396] on input "12:00 am" at bounding box center [800, 390] width 95 height 17
click at [755, 516] on div "04" at bounding box center [759, 516] width 44 height 22
click at [847, 447] on div "PM" at bounding box center [849, 450] width 44 height 22
type input "4:00 pm"
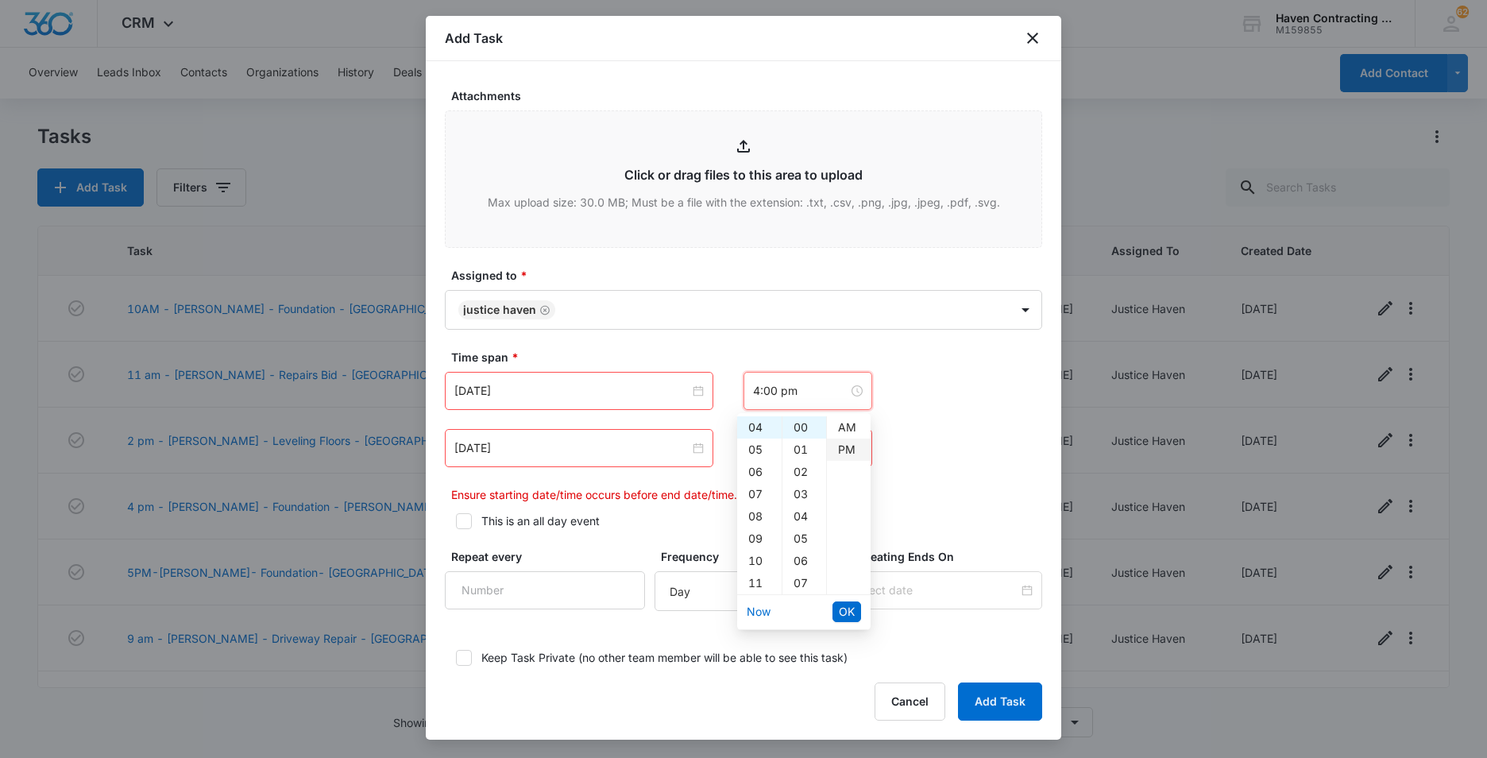
scroll to position [22, 0]
click at [843, 610] on span "OK" at bounding box center [847, 611] width 16 height 17
click at [545, 449] on input "[DATE]" at bounding box center [572, 447] width 235 height 17
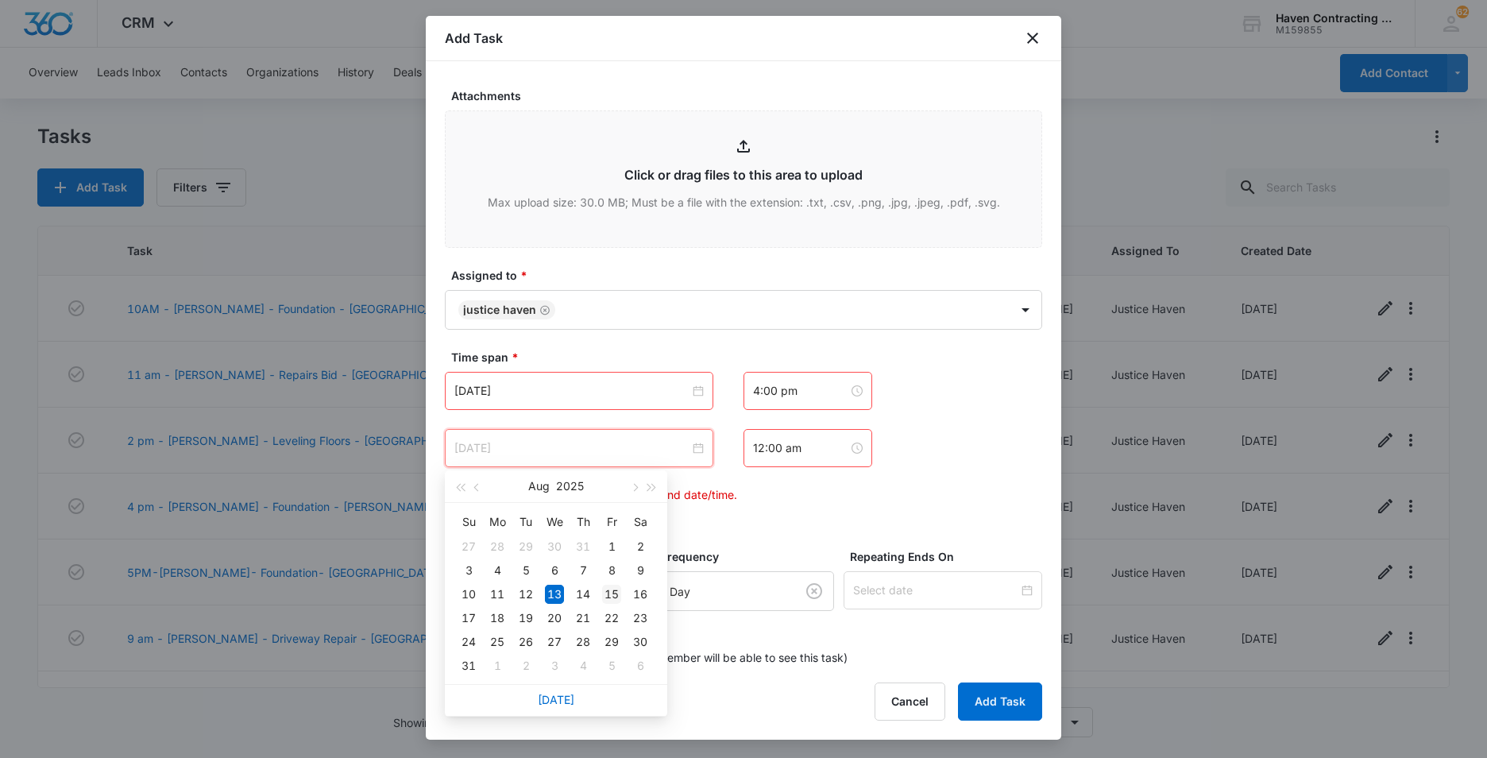
type input "[DATE]"
click at [615, 593] on div "15" at bounding box center [611, 594] width 19 height 19
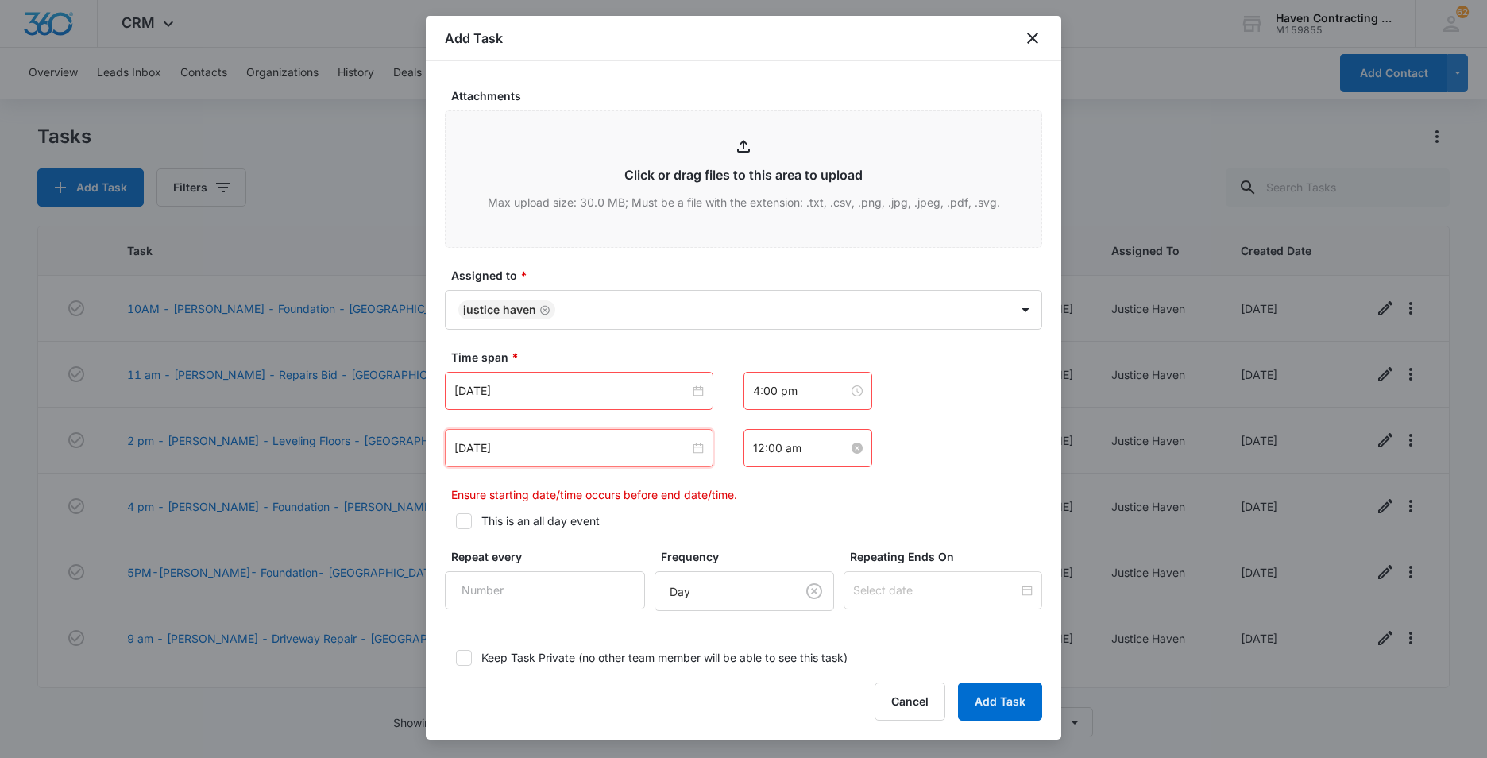
click at [813, 448] on input "12:00 am" at bounding box center [800, 447] width 95 height 17
click at [753, 597] on div "05" at bounding box center [759, 596] width 44 height 22
click at [848, 504] on div "PM" at bounding box center [849, 507] width 44 height 22
type input "5:00 pm"
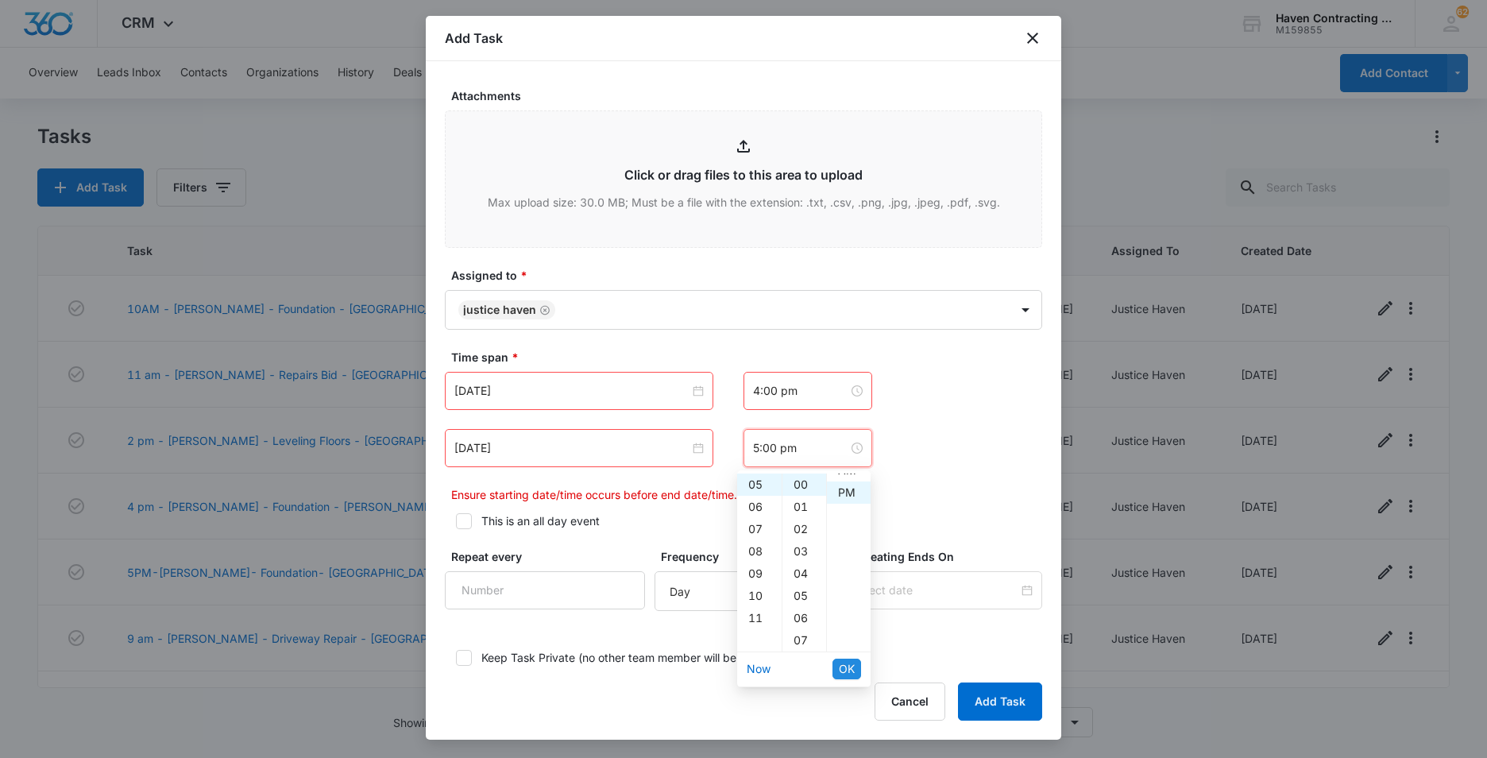
scroll to position [22, 0]
click at [850, 668] on span "OK" at bounding box center [847, 668] width 16 height 17
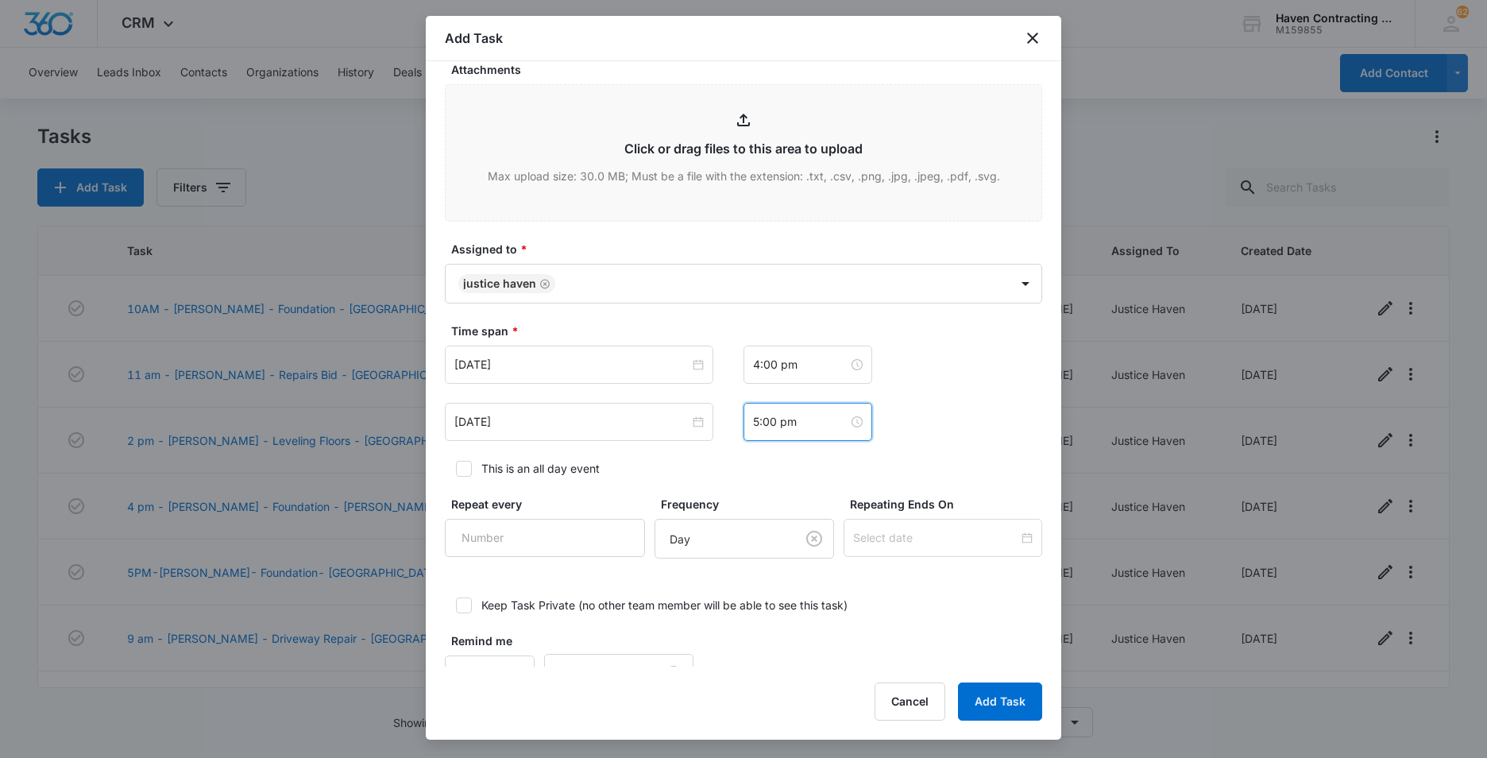
scroll to position [946, 0]
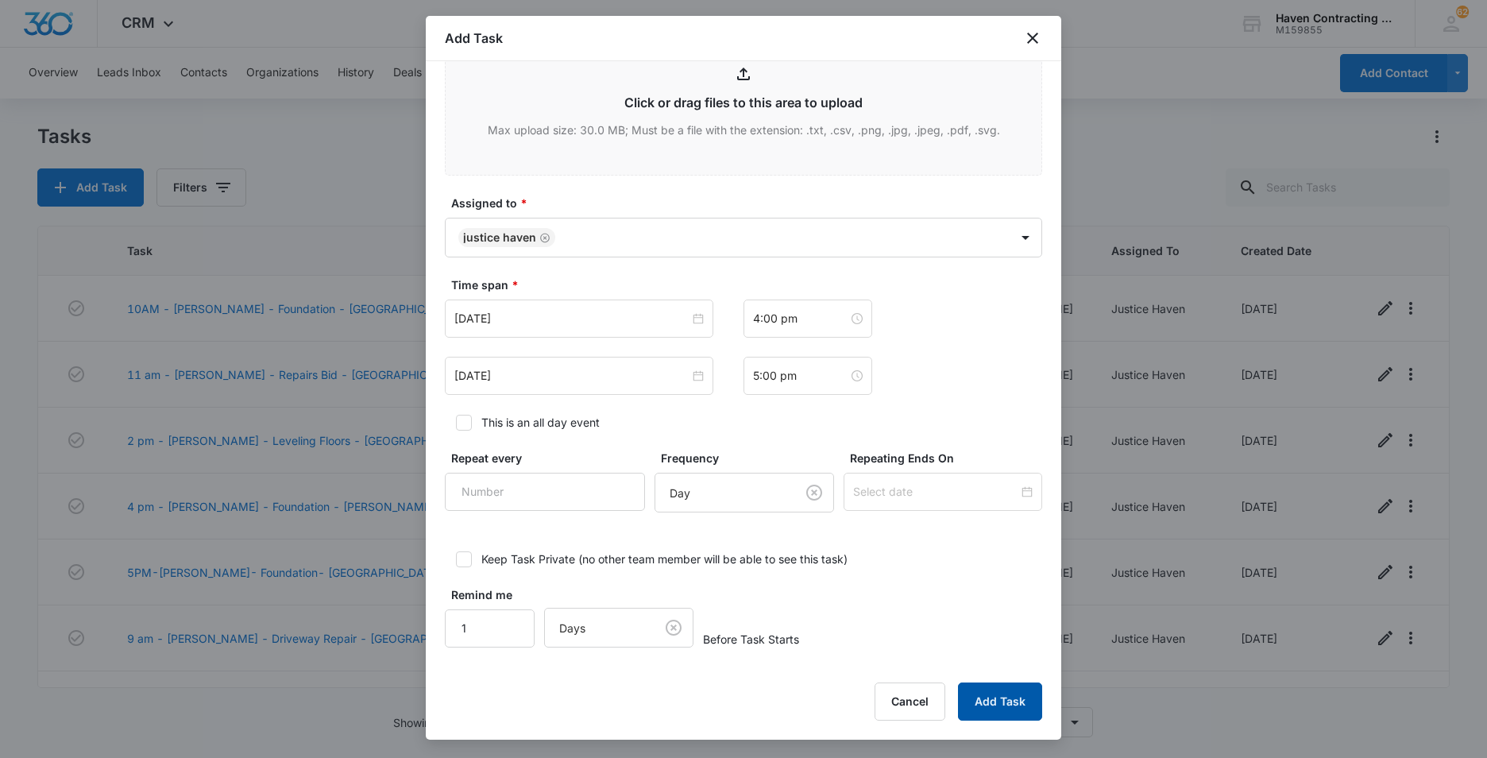
click at [982, 699] on button "Add Task" at bounding box center [1000, 702] width 84 height 38
